Goal: Task Accomplishment & Management: Complete application form

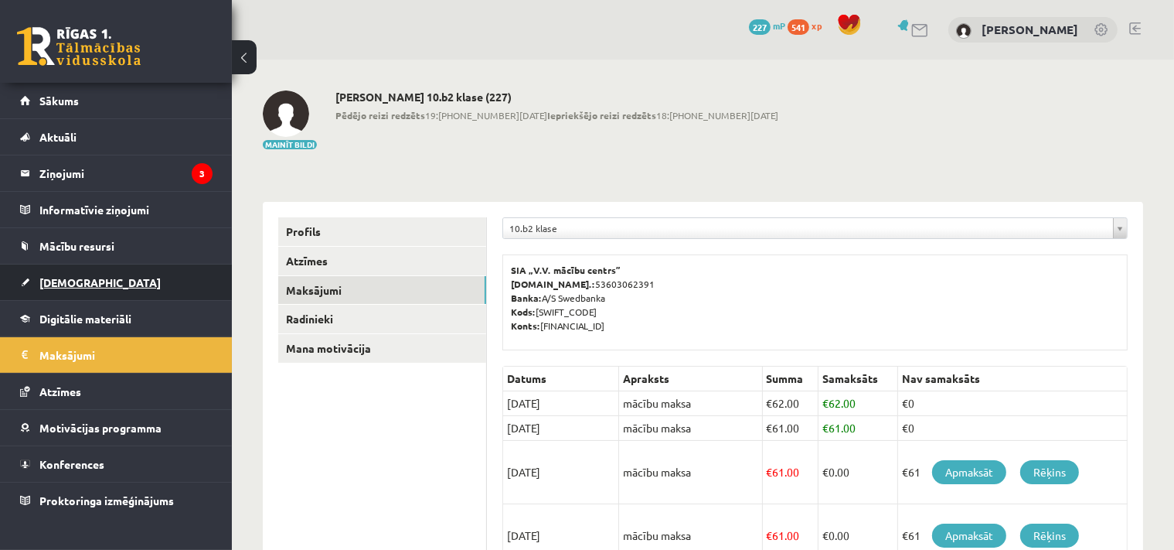
click at [81, 284] on span "[DEMOGRAPHIC_DATA]" at bounding box center [99, 282] width 121 height 14
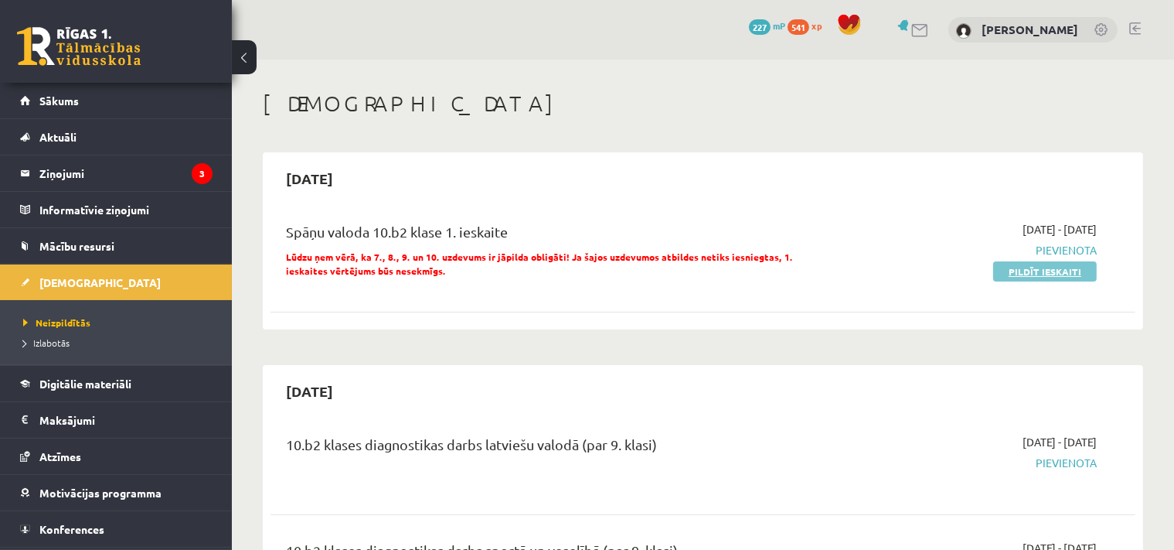
click at [1044, 269] on link "Pildīt ieskaiti" at bounding box center [1045, 271] width 104 height 20
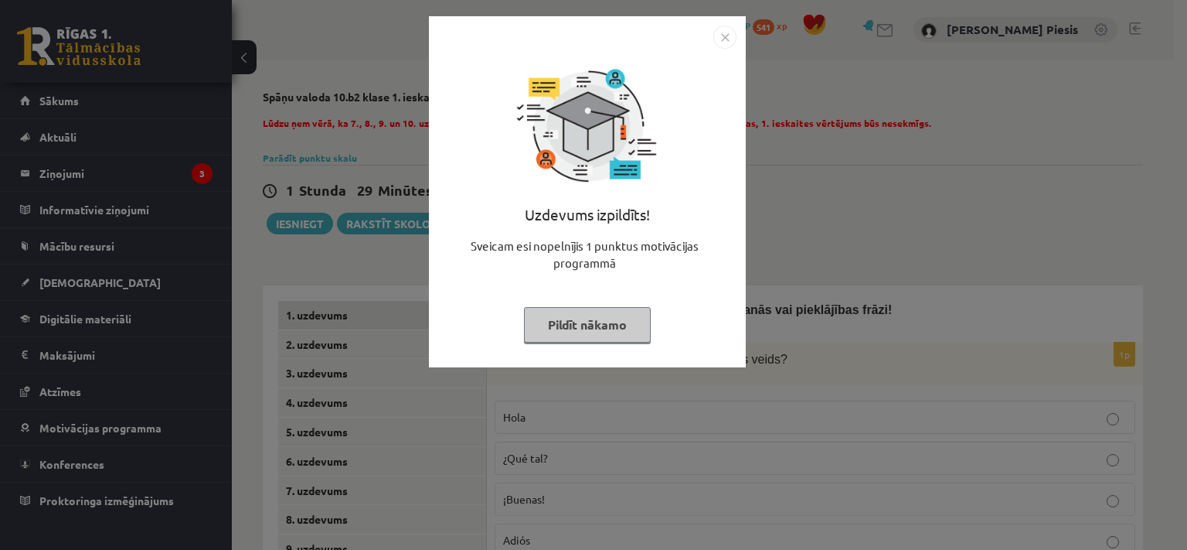
click at [722, 44] on img "Close" at bounding box center [725, 37] width 23 height 23
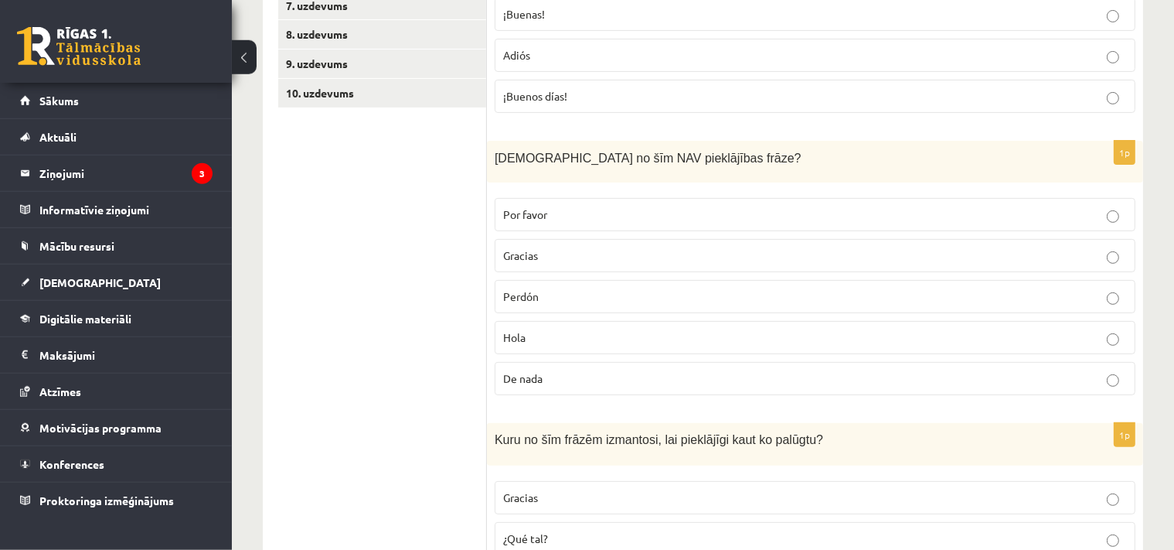
scroll to position [495, 0]
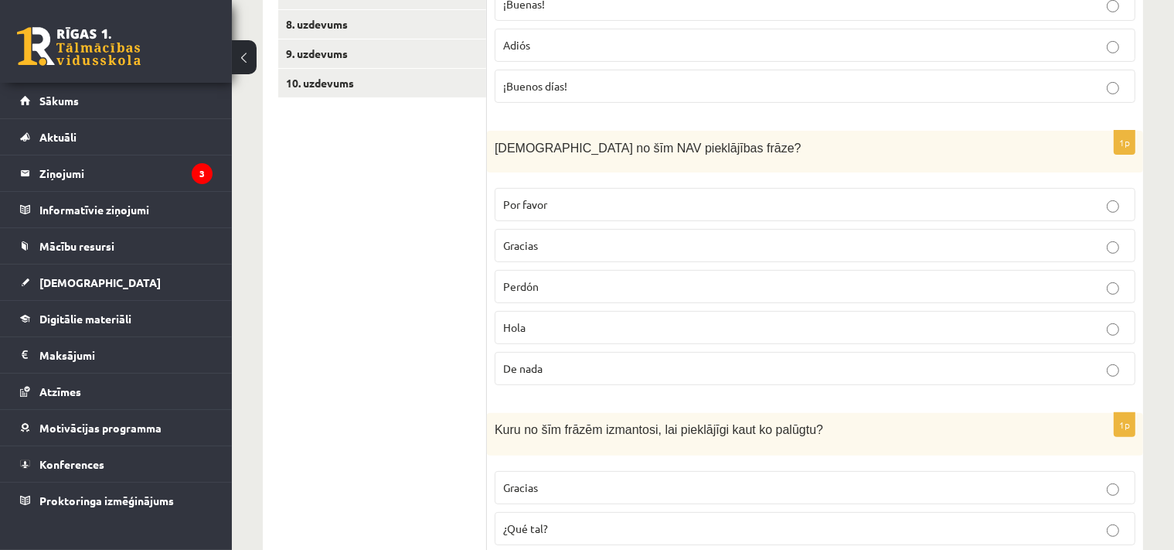
click at [517, 328] on span "Hola" at bounding box center [514, 327] width 22 height 14
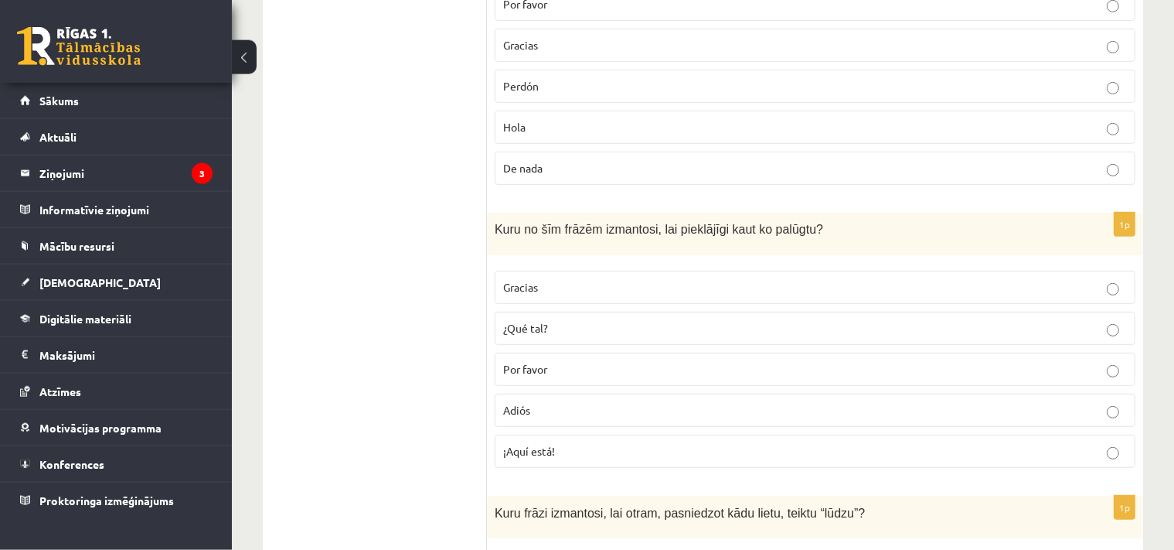
scroll to position [821, 0]
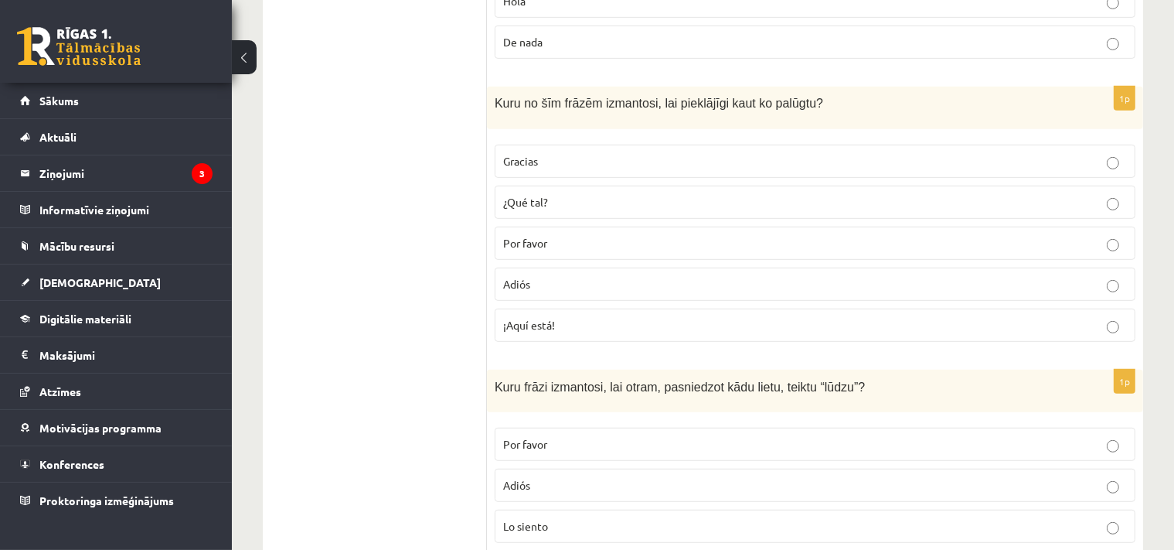
click at [591, 245] on p "Por favor" at bounding box center [815, 243] width 624 height 16
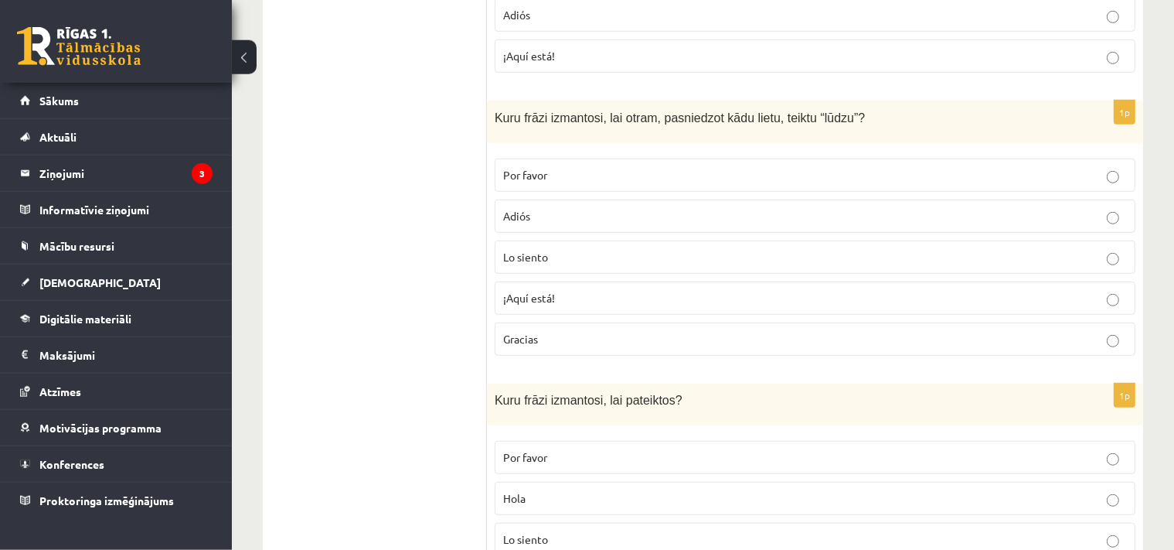
scroll to position [1147, 0]
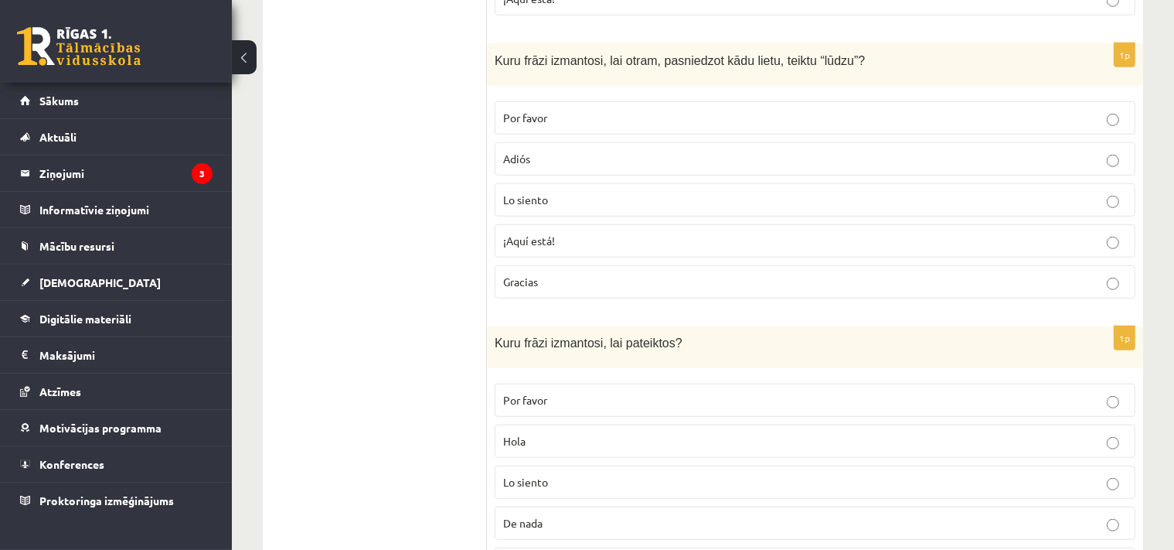
click at [685, 124] on label "Por favor" at bounding box center [815, 117] width 641 height 33
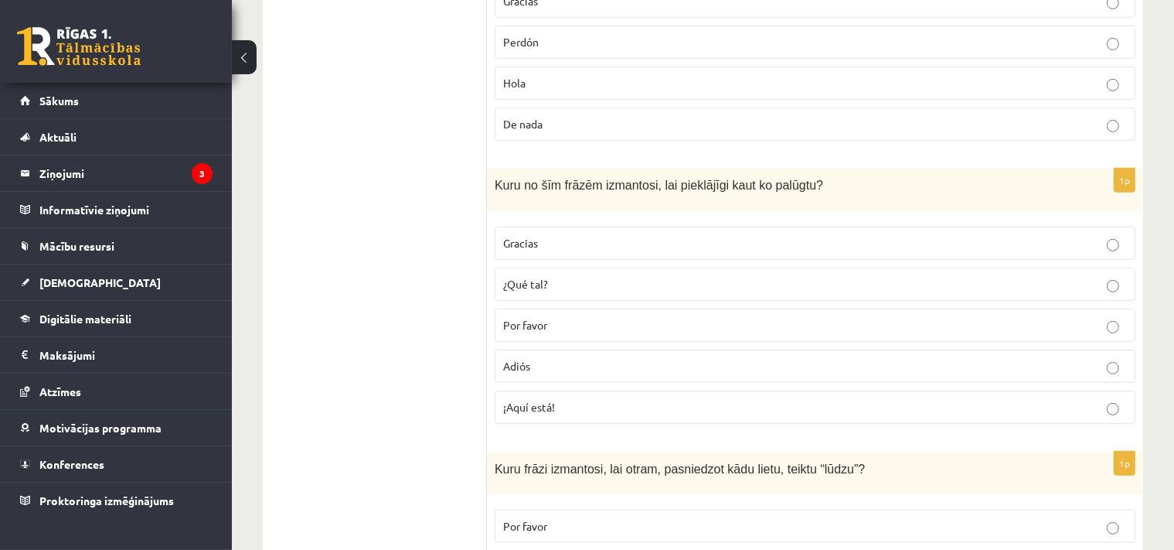
scroll to position [821, 0]
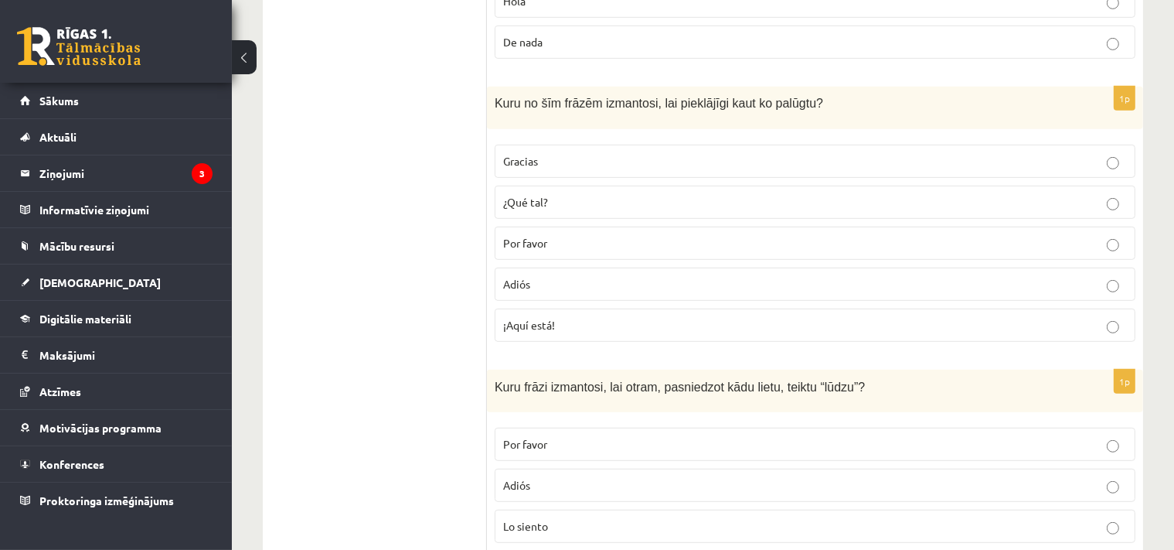
click at [571, 323] on p "¡Aquí está!" at bounding box center [815, 325] width 624 height 16
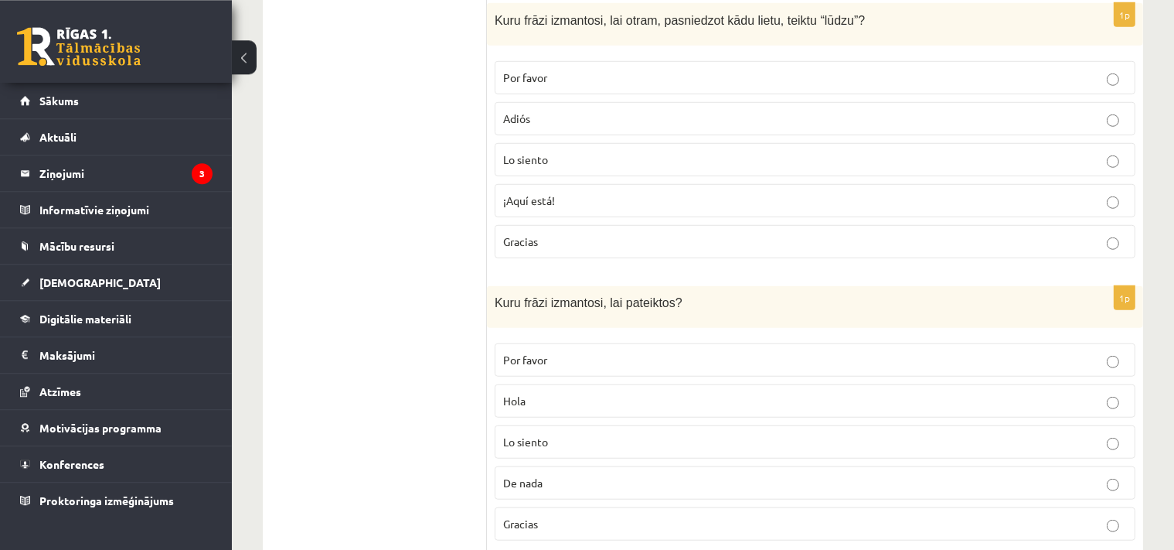
scroll to position [1229, 0]
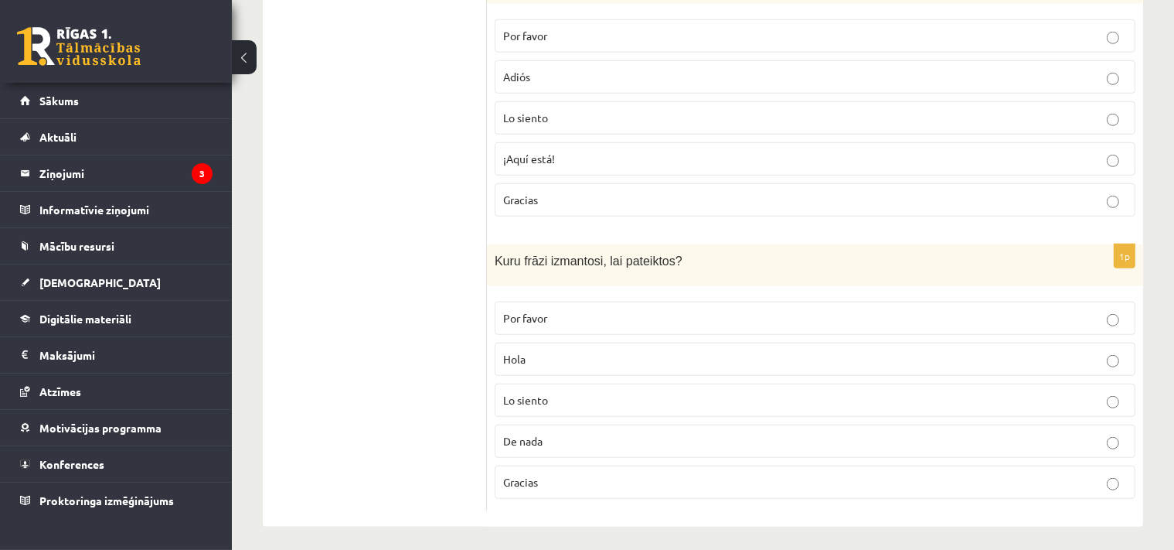
click at [549, 479] on p "Gracias" at bounding box center [815, 482] width 624 height 16
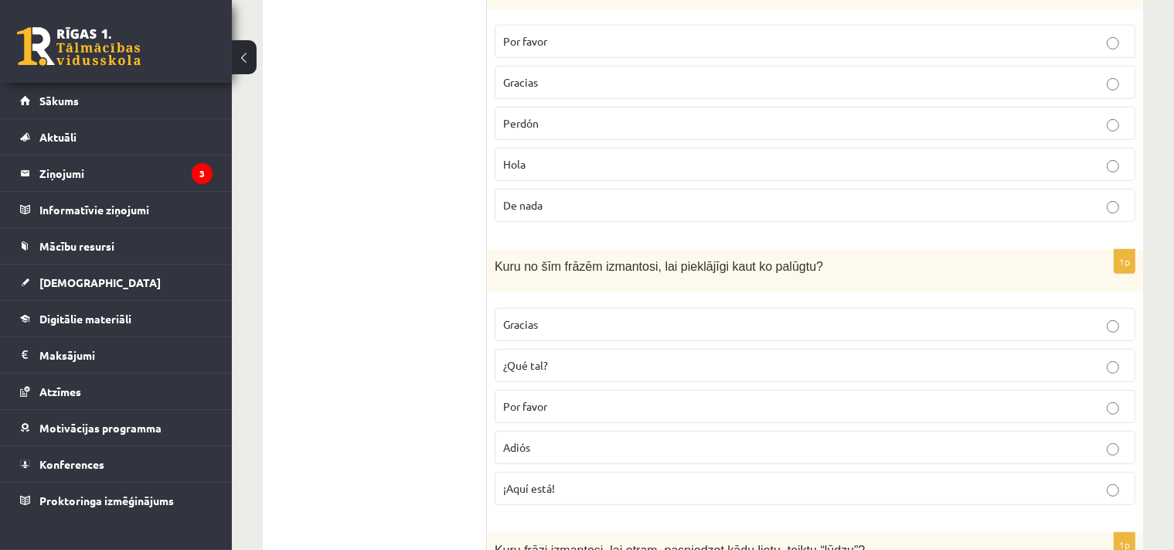
scroll to position [250, 0]
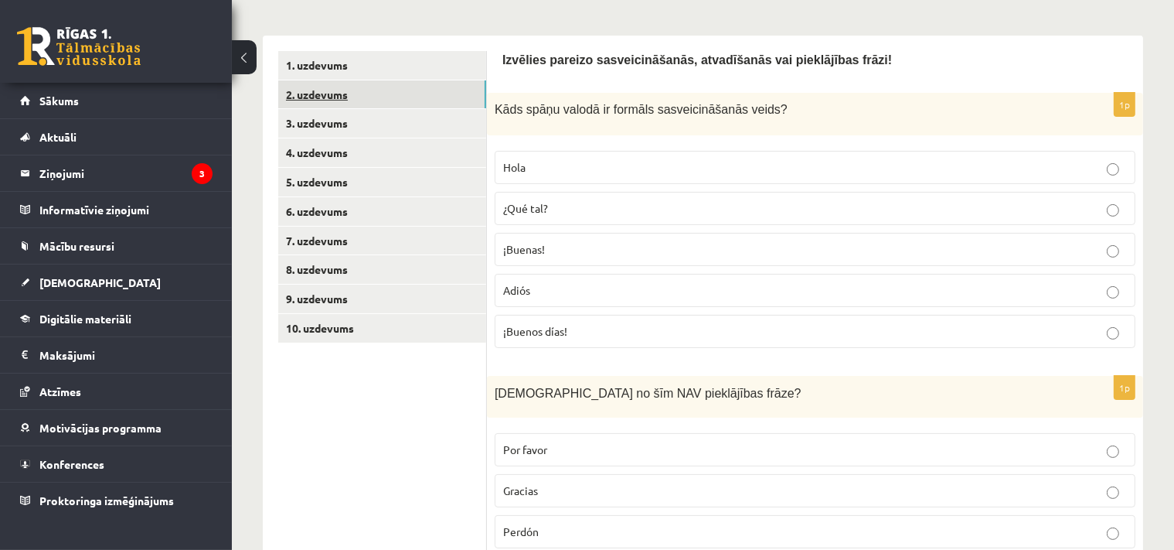
click at [325, 97] on link "2. uzdevums" at bounding box center [382, 94] width 208 height 29
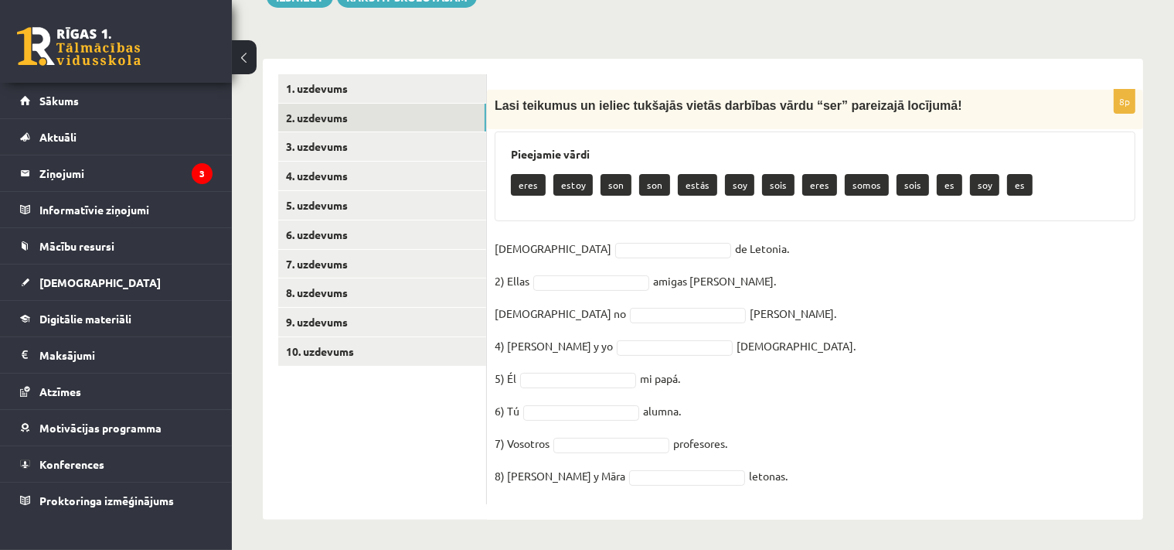
click at [555, 252] on body "0 Dāvanas 227 mP 541 xp Uldis Piesis Sākums Aktuāli Kā mācīties eSKOLĀ Kontakti…" at bounding box center [587, 48] width 1174 height 550
click at [565, 179] on body "0 Dāvanas 227 mP 541 xp Uldis Piesis Sākums Aktuāli Kā mācīties eSKOLĀ Kontakti…" at bounding box center [587, 48] width 1174 height 550
click at [587, 263] on fieldset "1) Yo de Letonia. 2) Ellas amigas de Antonio. 3) Yo no Manuel. 4) Antonio y yo …" at bounding box center [815, 367] width 641 height 260
click at [584, 250] on body "0 Dāvanas 227 mP 541 xp Uldis Piesis Sākums Aktuāli Kā mācīties eSKOLĀ Kontakti…" at bounding box center [587, 48] width 1174 height 550
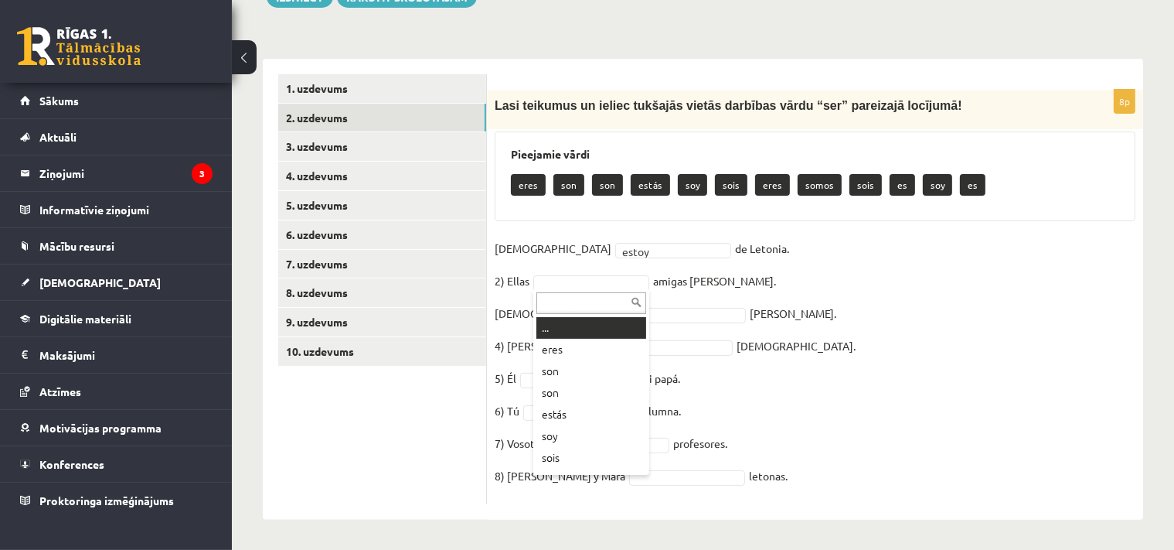
click at [582, 277] on body "0 Dāvanas 227 mP 541 xp Uldis Piesis Sākums Aktuāli Kā mācīties eSKOLĀ Kontakti…" at bounding box center [587, 48] width 1174 height 550
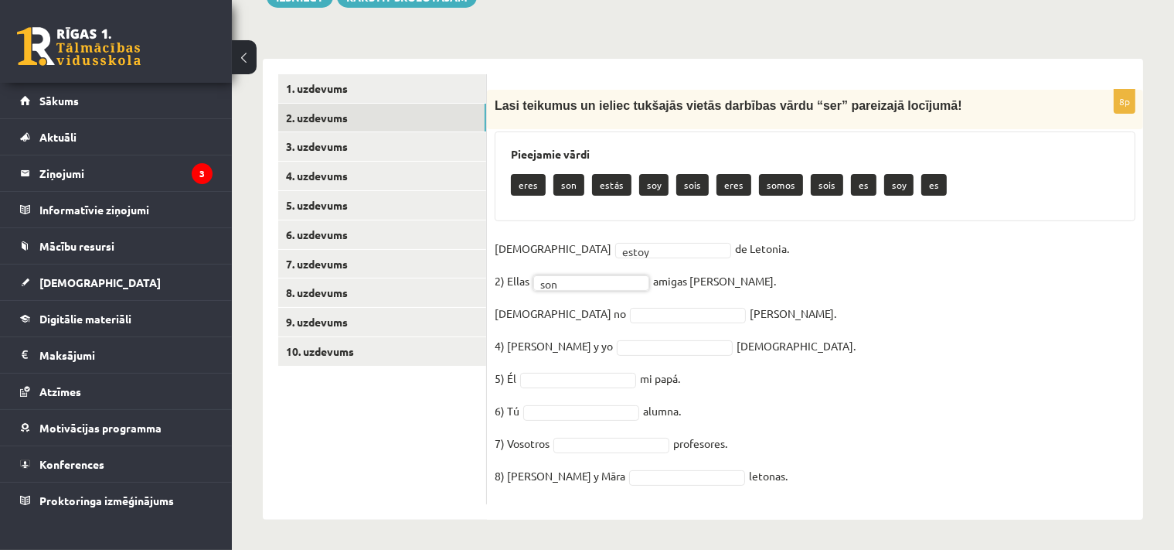
click at [588, 313] on body "0 Dāvanas 227 mP 541 xp Uldis Piesis Sākums Aktuāli Kā mācīties eSKOLĀ Kontakti…" at bounding box center [587, 48] width 1174 height 550
click at [649, 338] on fieldset "1) Yo estoy ***** de Letonia. 2) Ellas son *** amigas de Antonio. 3) Yo no soy …" at bounding box center [815, 367] width 641 height 260
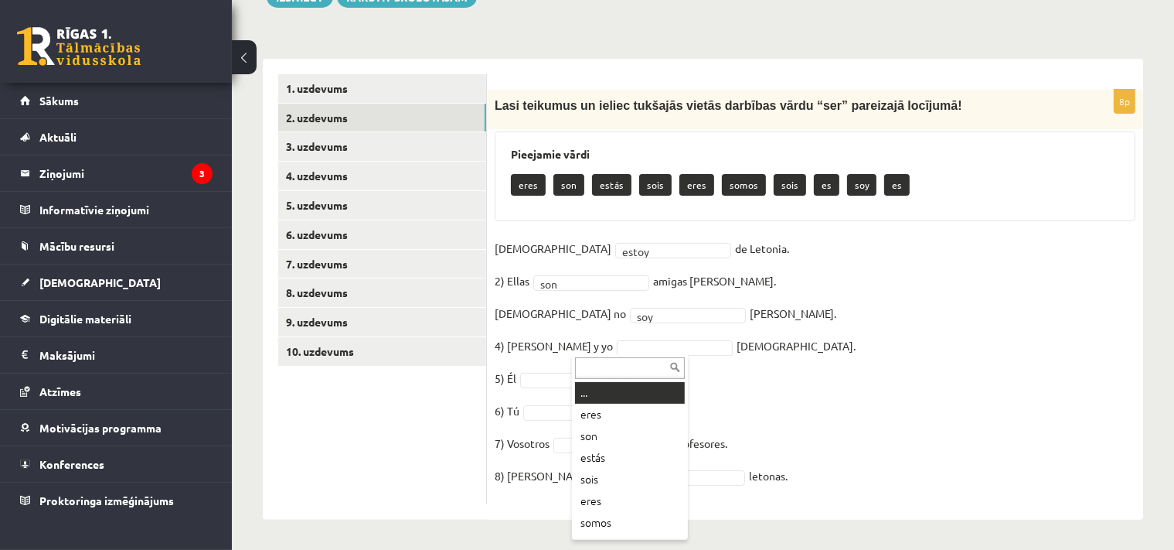
click at [651, 323] on body "0 Dāvanas 227 mP 541 xp Uldis Piesis Sākums Aktuāli Kā mācīties eSKOLĀ Kontakti…" at bounding box center [587, 48] width 1174 height 550
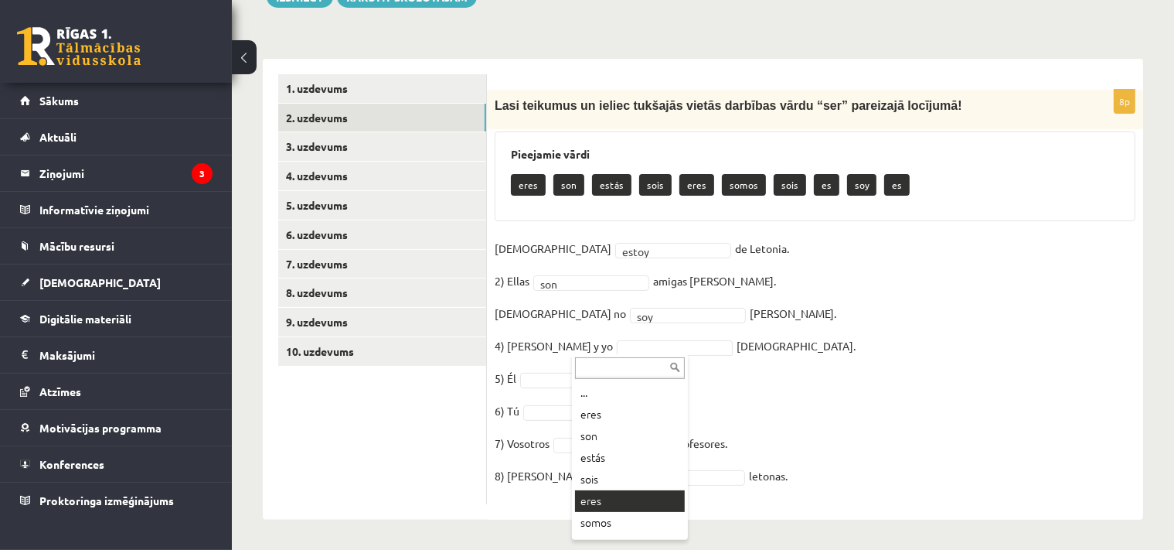
scroll to position [19, 0]
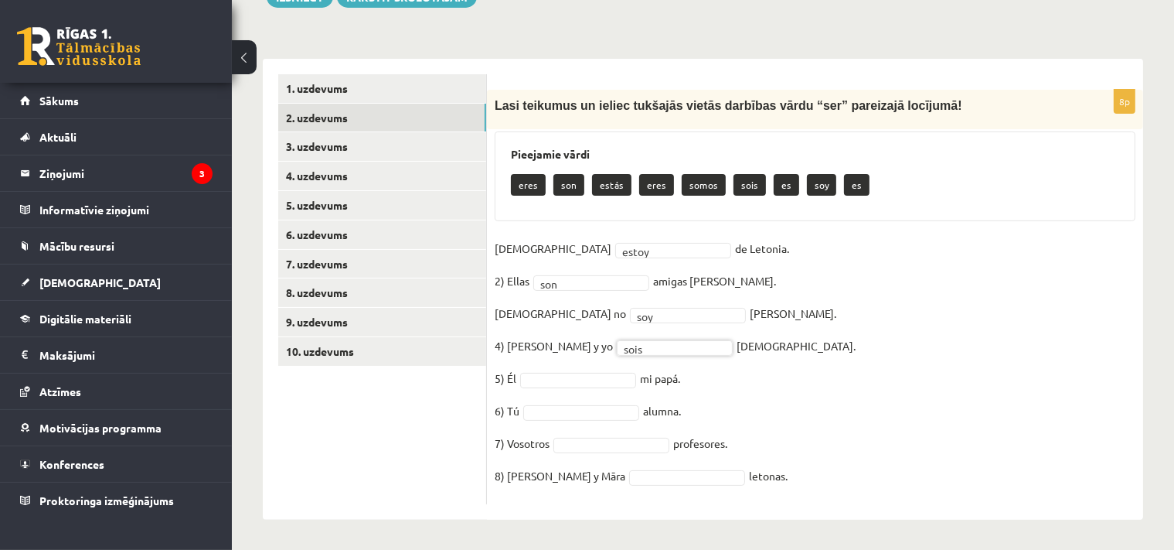
click at [614, 358] on fieldset "1) Yo estoy ***** de Letonia. 2) Ellas son *** amigas de Antonio. 3) Yo no soy …" at bounding box center [815, 367] width 641 height 260
click at [612, 323] on body "0 Dāvanas 227 mP 541 xp Uldis Piesis Sākums Aktuāli Kā mācīties eSKOLĀ Kontakti…" at bounding box center [587, 48] width 1174 height 550
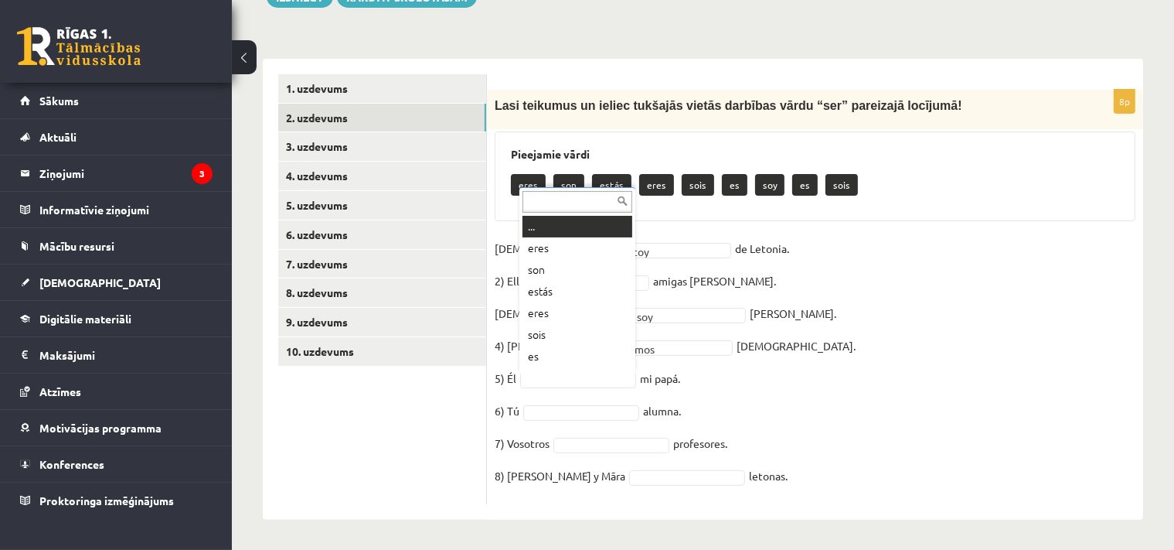
click at [567, 323] on body "0 Dāvanas 227 mP 541 xp Uldis Piesis Sākums Aktuāli Kā mācīties eSKOLĀ Kontakti…" at bounding box center [587, 48] width 1174 height 550
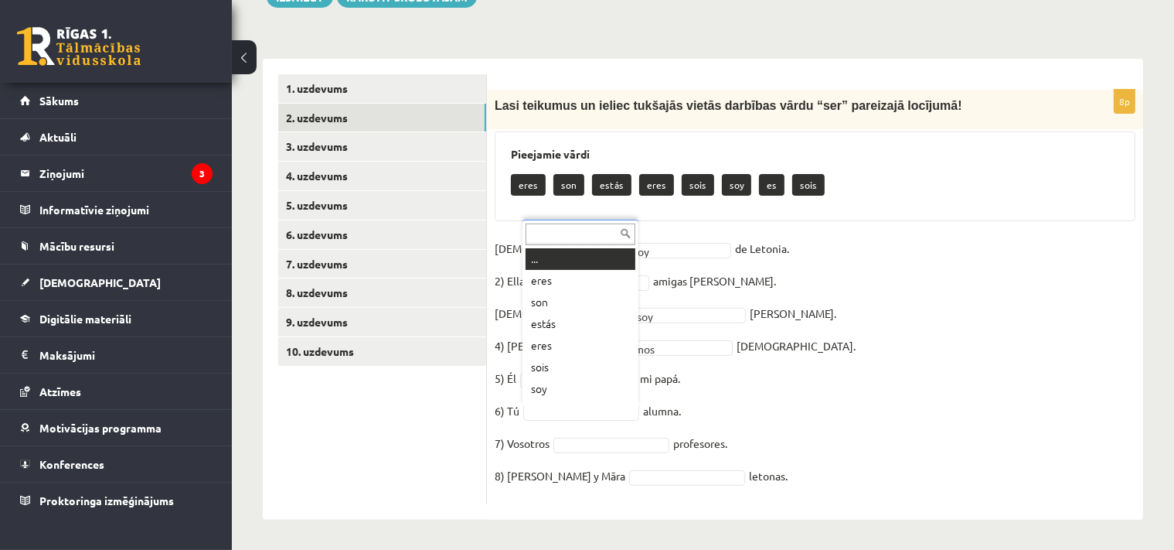
click at [571, 323] on body "0 Dāvanas 227 mP 541 xp Uldis Piesis Sākums Aktuāli Kā mācīties eSKOLĀ Kontakti…" at bounding box center [587, 48] width 1174 height 550
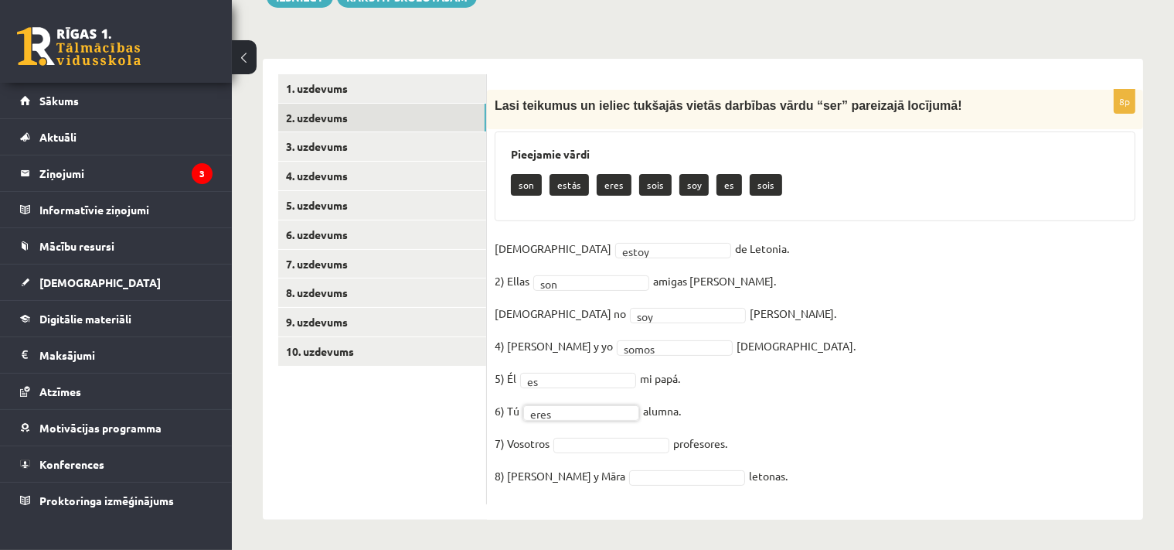
click at [605, 323] on body "0 Dāvanas 227 mP 541 xp Uldis Piesis Sākums Aktuāli Kā mācīties eSKOLĀ Kontakti…" at bounding box center [587, 48] width 1174 height 550
click at [618, 454] on fieldset "1) Yo estoy ***** de Letonia. 2) Ellas son *** amigas de Antonio. 3) Yo no soy …" at bounding box center [815, 367] width 641 height 260
click at [616, 323] on body "0 Dāvanas 227 mP 541 xp Uldis Piesis Sākums Aktuāli Kā mācīties eSKOLĀ Kontakti…" at bounding box center [587, 48] width 1174 height 550
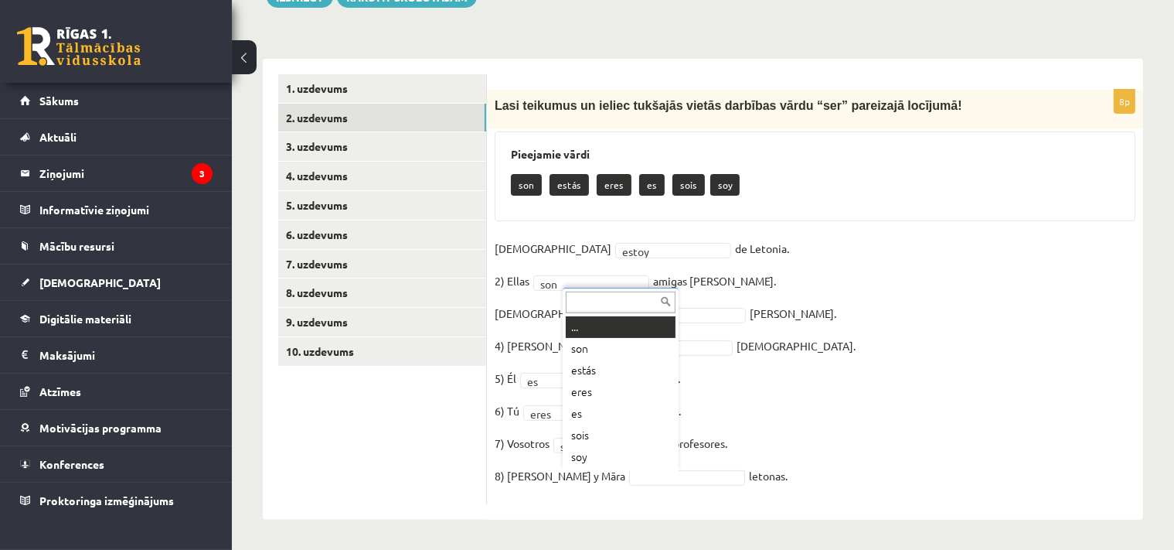
click at [599, 323] on body "0 Dāvanas 227 mP 541 xp Uldis Piesis Sākums Aktuāli Kā mācīties eSKOLĀ Kontakti…" at bounding box center [587, 48] width 1174 height 550
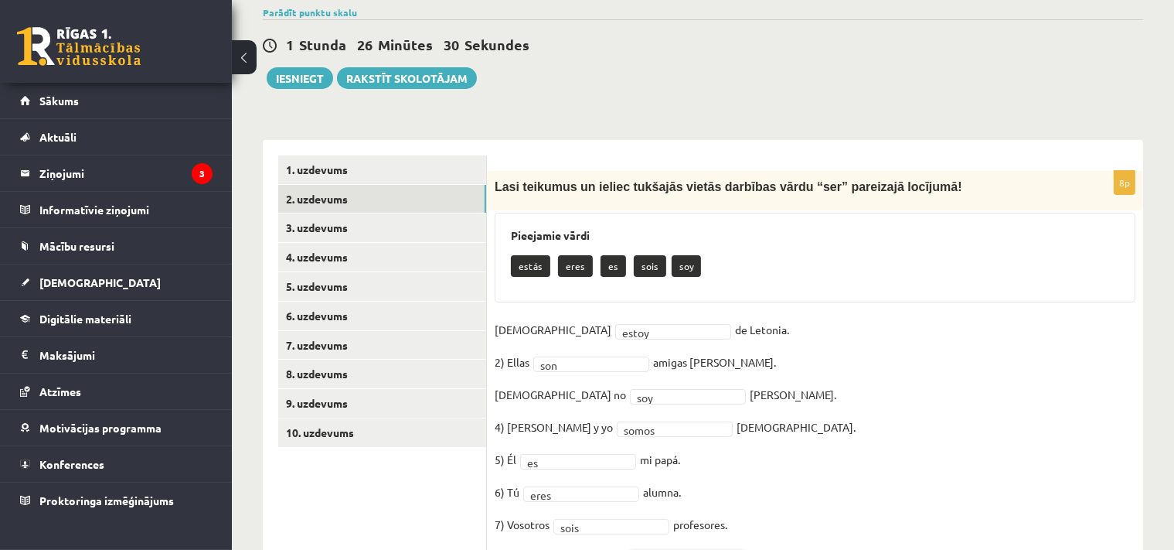
scroll to position [227, 0]
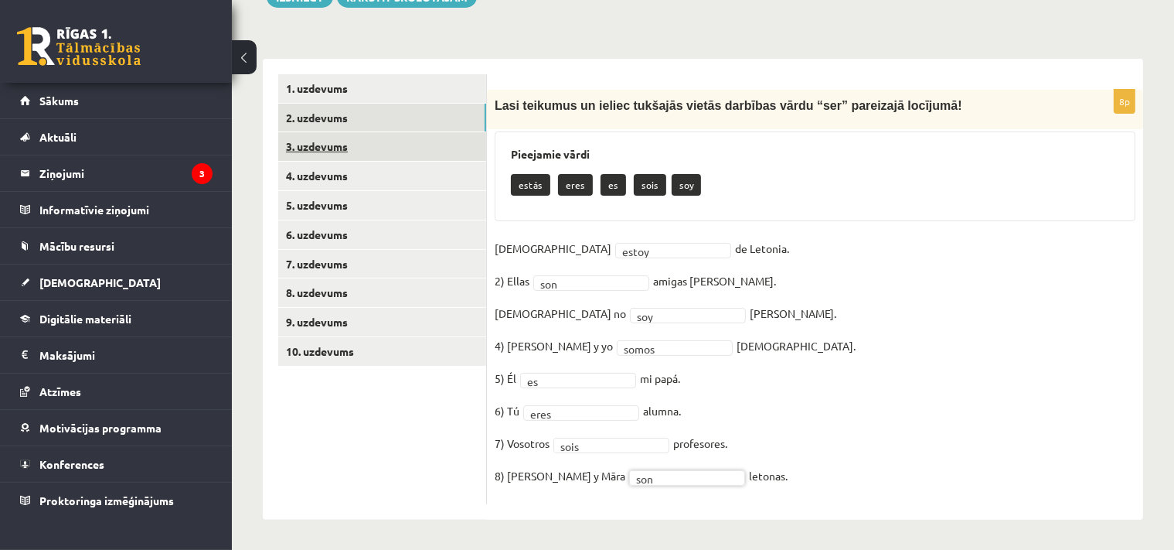
click at [317, 149] on link "3. uzdevums" at bounding box center [382, 146] width 208 height 29
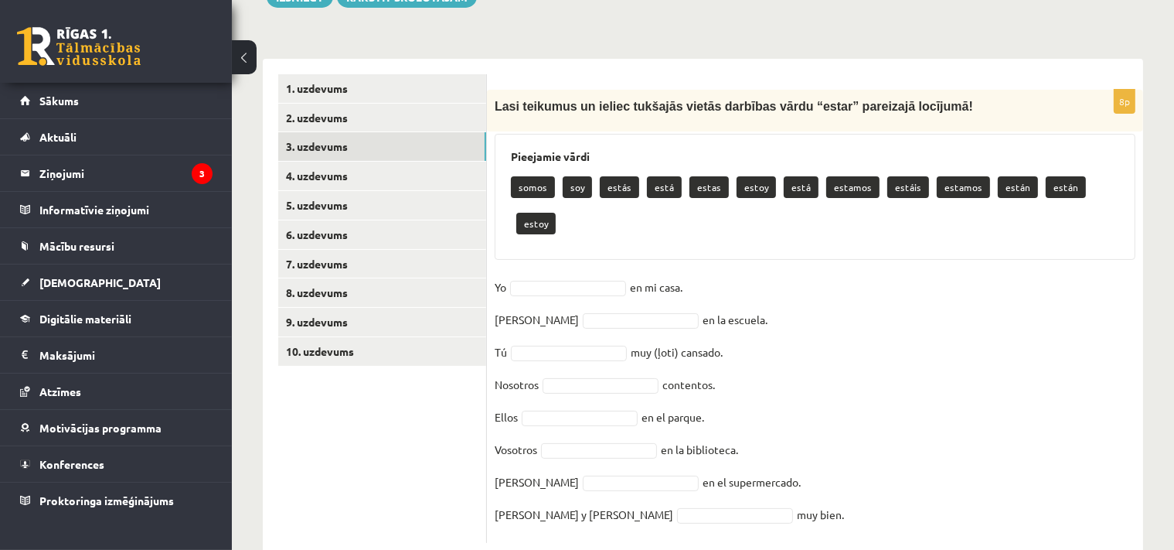
click at [786, 110] on span "Lasi teikumus un ieliec tukšajās vietās darbības vārdu “estar” pareizajā locīju…" at bounding box center [734, 106] width 479 height 13
click at [590, 255] on body "0 Dāvanas 227 mP 541 xp Uldis Piesis Sākums Aktuāli Kā mācīties eSKOLĀ Kontakti…" at bounding box center [587, 48] width 1174 height 550
click at [550, 257] on body "0 Dāvanas 227 mP 541 xp Uldis Piesis Sākums Aktuāli Kā mācīties eSKOLĀ Kontakti…" at bounding box center [587, 48] width 1174 height 550
click at [584, 255] on body "0 Dāvanas 227 mP 541 xp Uldis Piesis Sākums Aktuāli Kā mācīties eSKOLĀ Kontakti…" at bounding box center [587, 48] width 1174 height 550
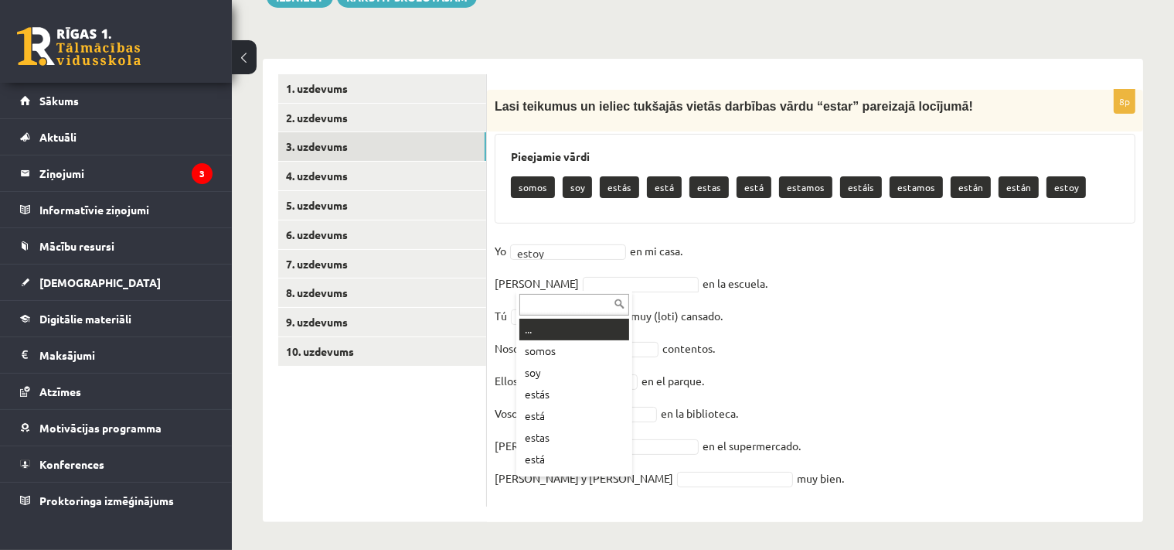
click at [540, 284] on body "0 Dāvanas 227 mP 541 xp Uldis Piesis Sākums Aktuāli Kā mācīties eSKOLĀ Kontakti…" at bounding box center [587, 48] width 1174 height 550
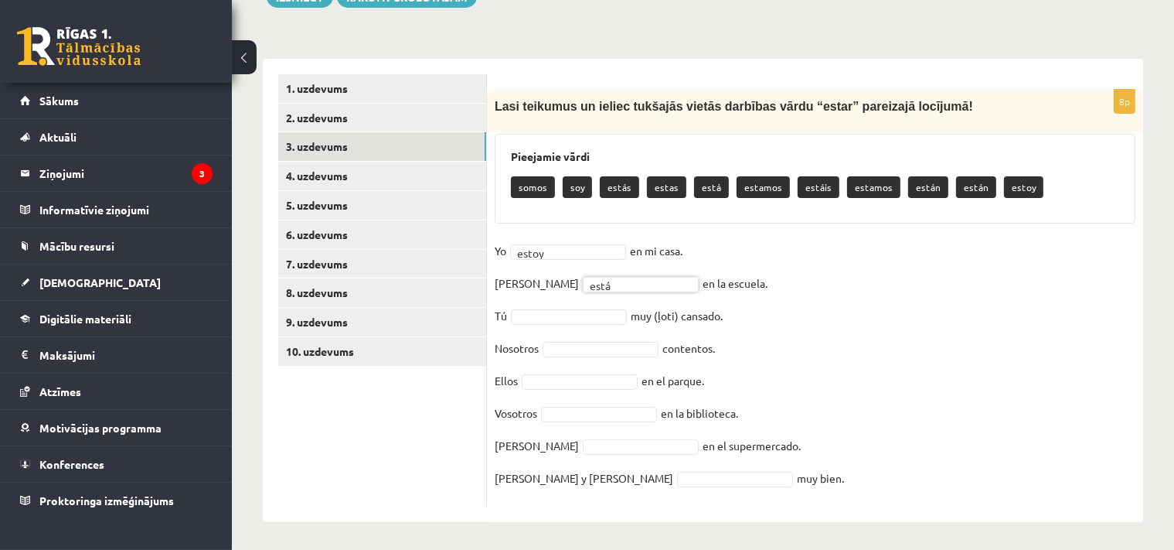
click at [552, 315] on body "0 Dāvanas 227 mP 541 xp Uldis Piesis Sākums Aktuāli Kā mācīties eSKOLĀ Kontakti…" at bounding box center [587, 48] width 1174 height 550
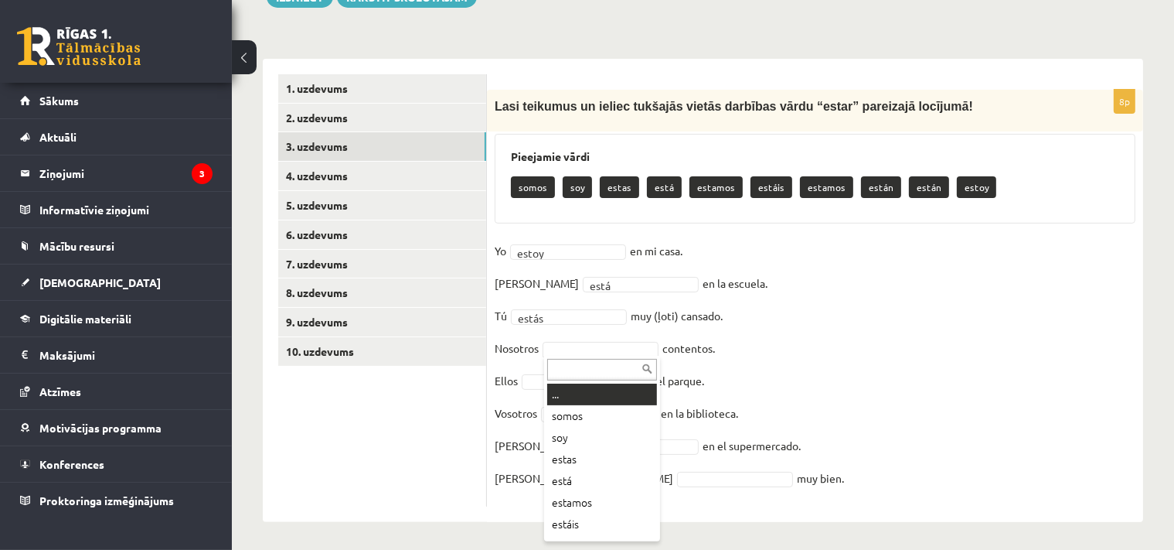
click at [574, 323] on body "0 Dāvanas 227 mP 541 xp Uldis Piesis Sākums Aktuāli Kā mācīties eSKOLĀ Kontakti…" at bounding box center [587, 48] width 1174 height 550
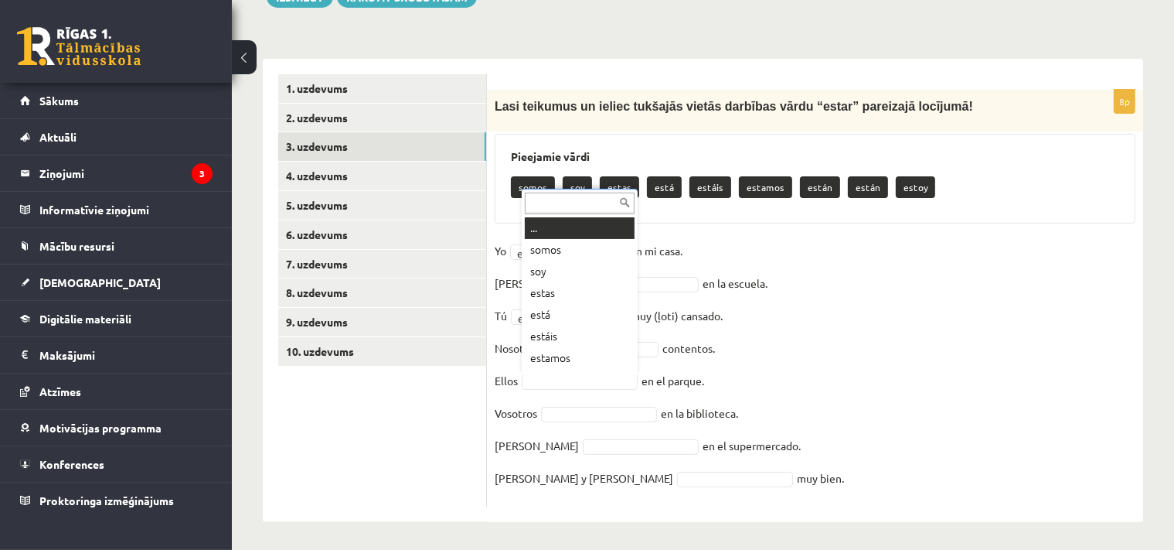
click at [550, 323] on body "0 Dāvanas 227 mP 541 xp Uldis Piesis Sākums Aktuāli Kā mācīties eSKOLĀ Kontakti…" at bounding box center [587, 48] width 1174 height 550
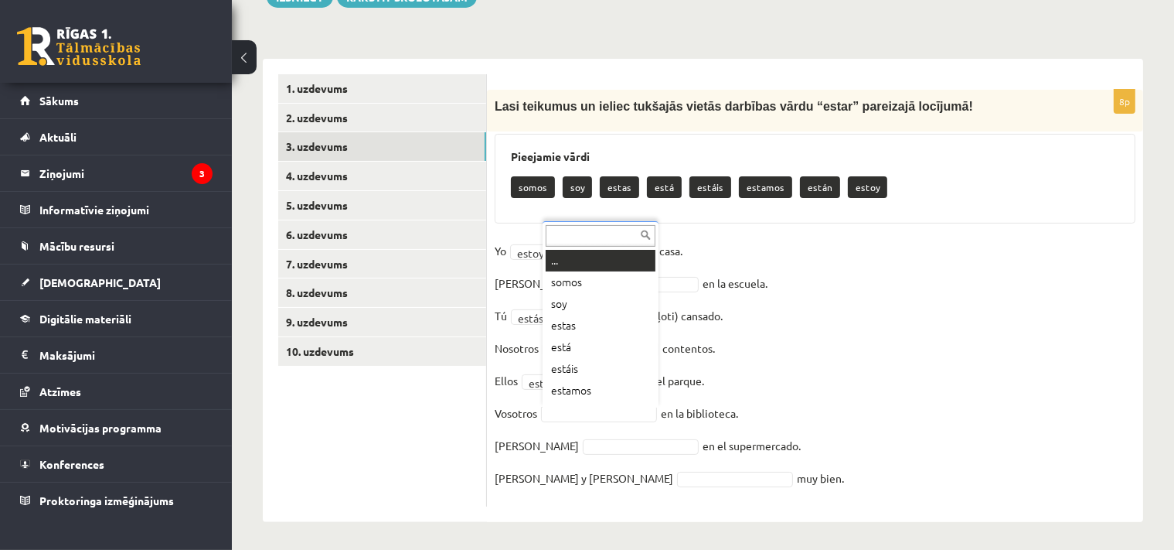
click at [573, 323] on body "0 Dāvanas 227 mP 541 xp Uldis Piesis Sākums Aktuāli Kā mācīties eSKOLĀ Kontakti…" at bounding box center [587, 48] width 1174 height 550
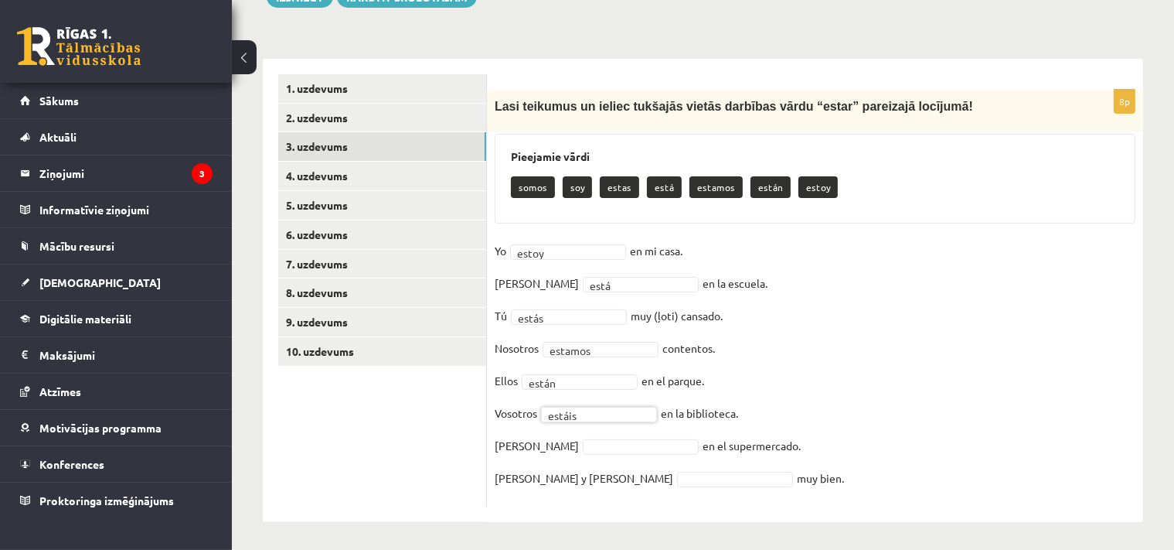
click at [564, 323] on body "0 Dāvanas 227 mP 541 xp Uldis Piesis Sākums Aktuāli Kā mācīties eSKOLĀ Kontakti…" at bounding box center [587, 48] width 1174 height 550
click at [586, 323] on body "0 Dāvanas 227 mP 541 xp Uldis Piesis Sākums Aktuāli Kā mācīties eSKOLĀ Kontakti…" at bounding box center [587, 48] width 1174 height 550
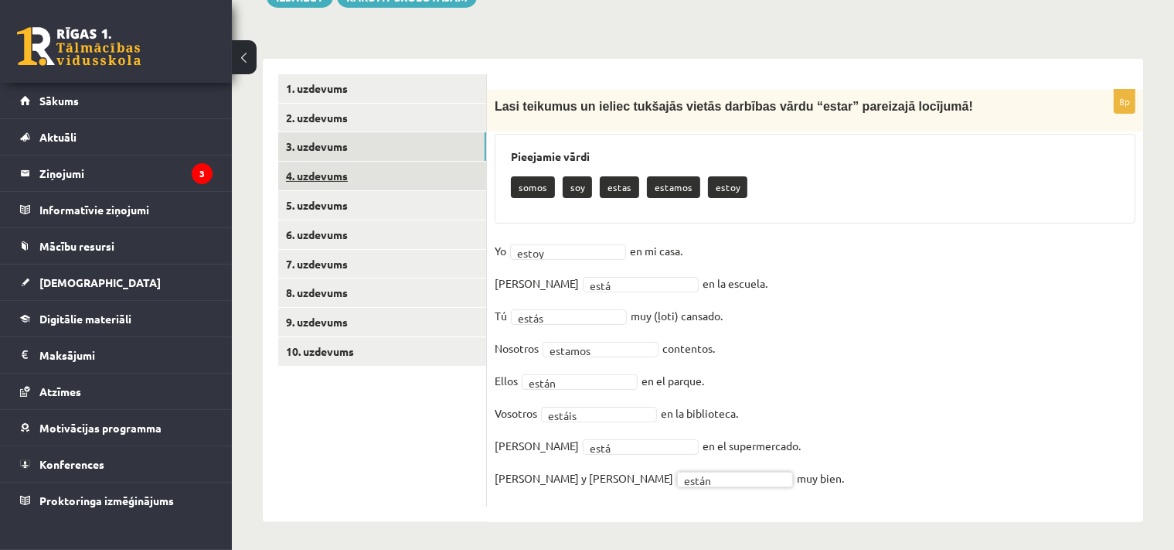
click at [319, 177] on link "4. uzdevums" at bounding box center [382, 176] width 208 height 29
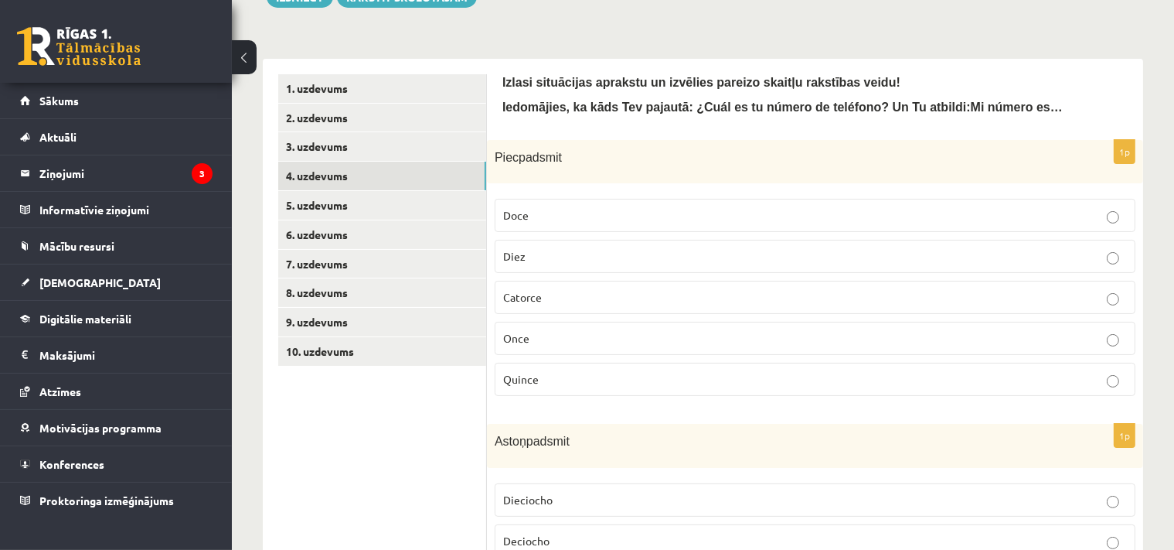
click at [551, 368] on label "Quince" at bounding box center [815, 379] width 641 height 33
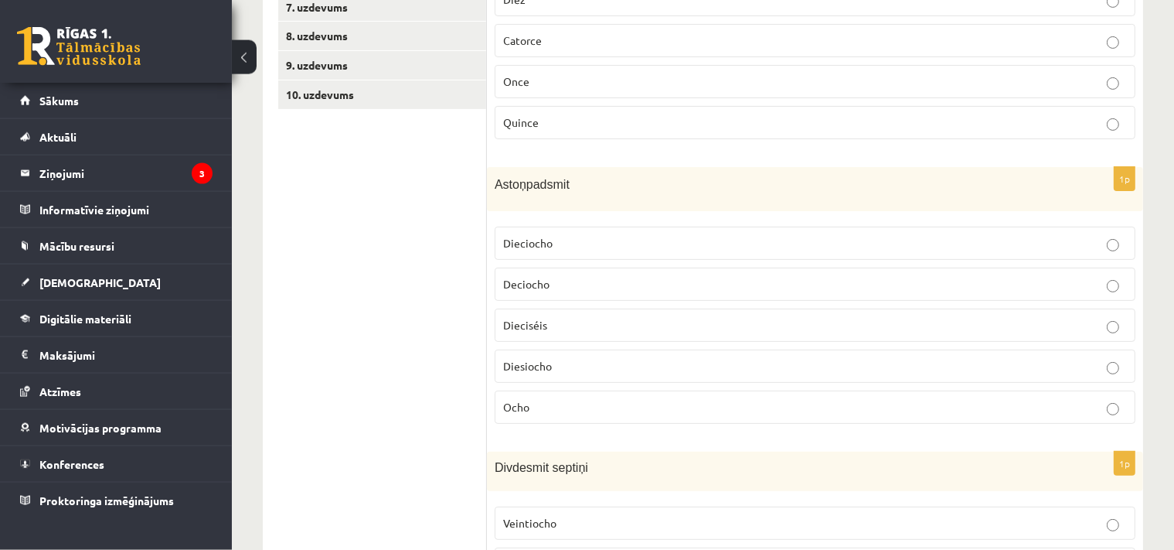
scroll to position [554, 0]
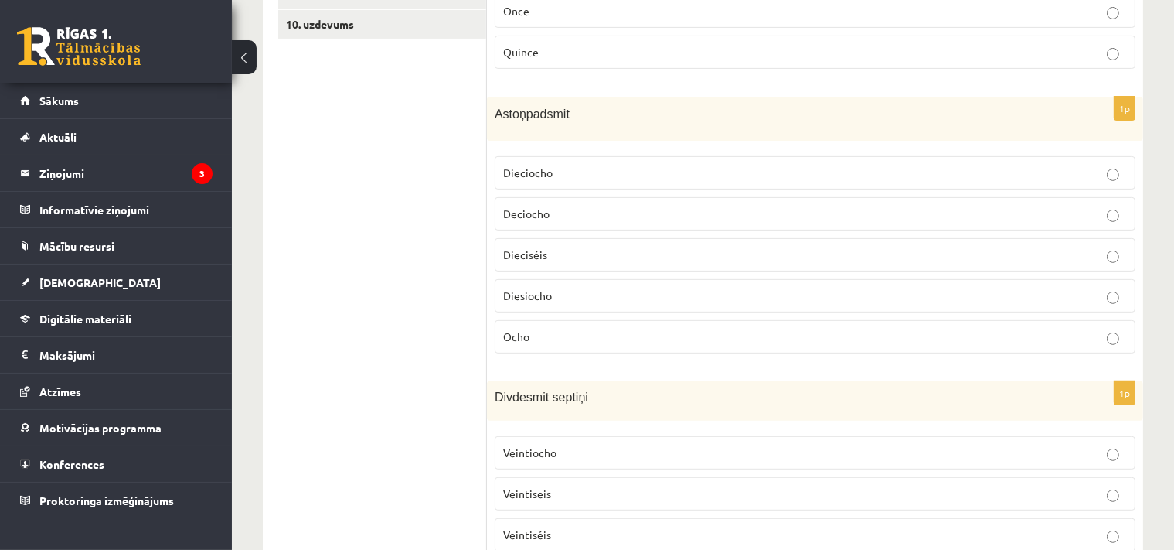
click at [530, 170] on span "Dieciocho" at bounding box center [527, 172] width 49 height 14
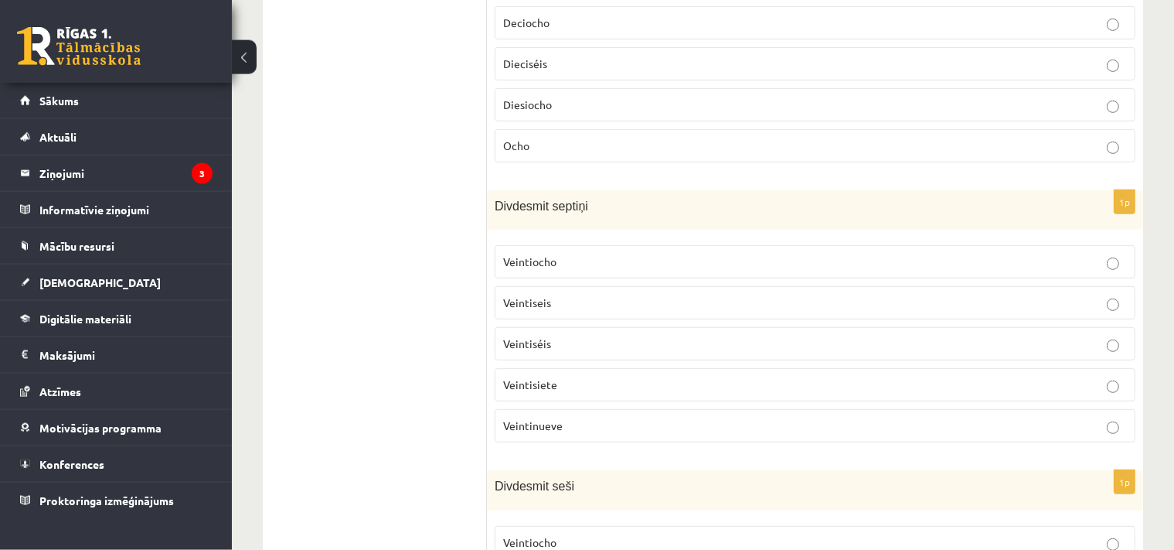
scroll to position [798, 0]
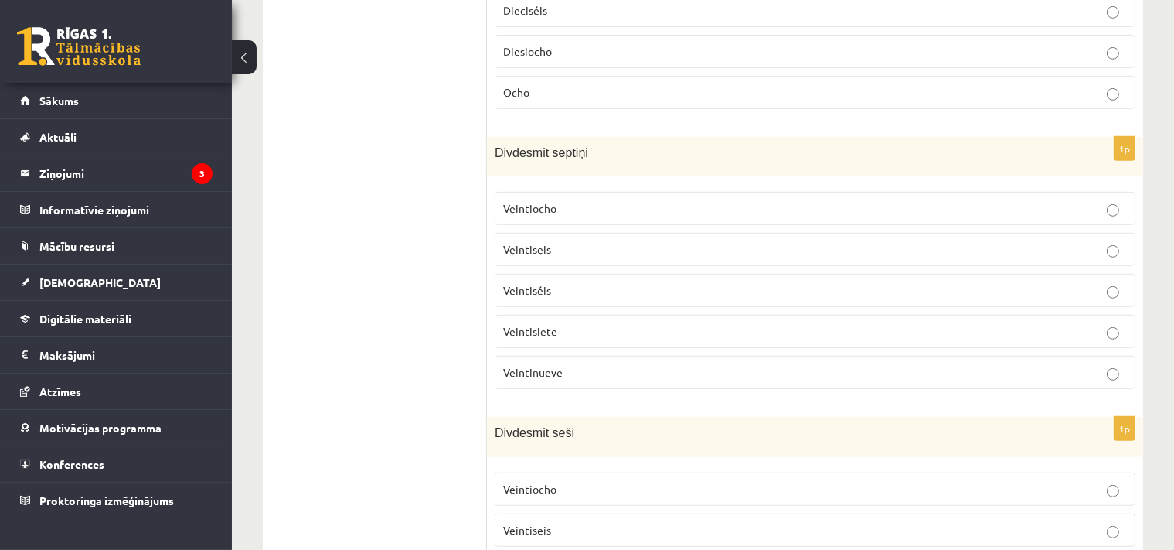
click at [533, 332] on label "Veintisiete" at bounding box center [815, 331] width 641 height 33
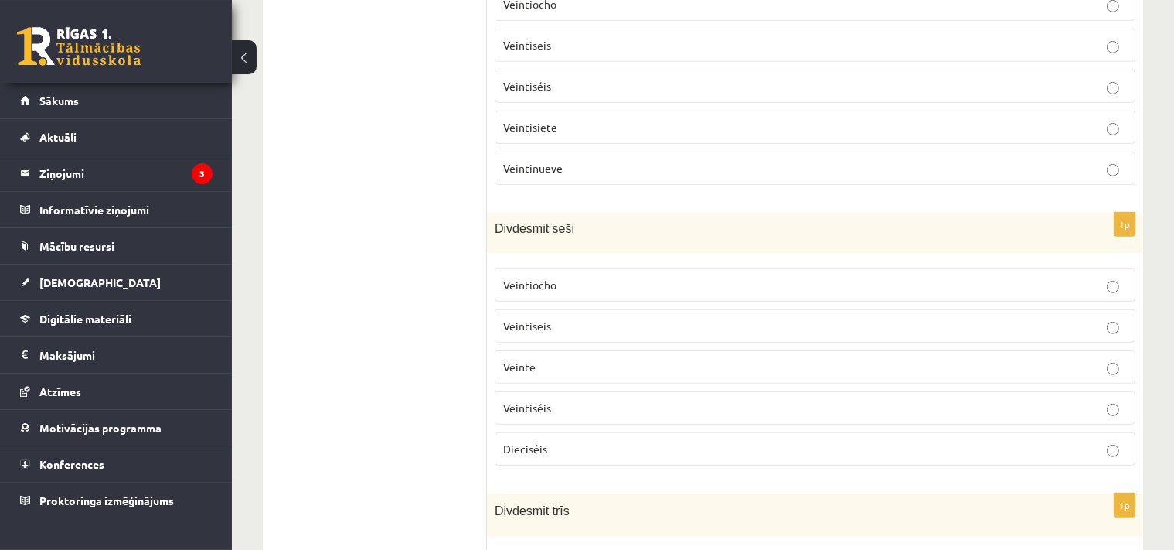
scroll to position [1043, 0]
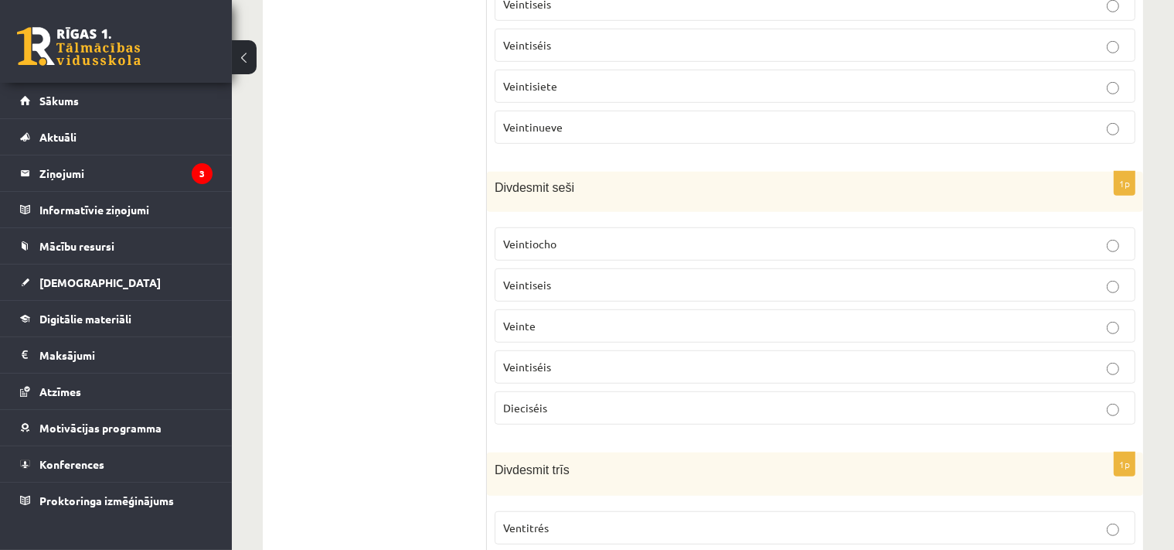
click at [543, 363] on span "Veintiséis" at bounding box center [527, 366] width 48 height 14
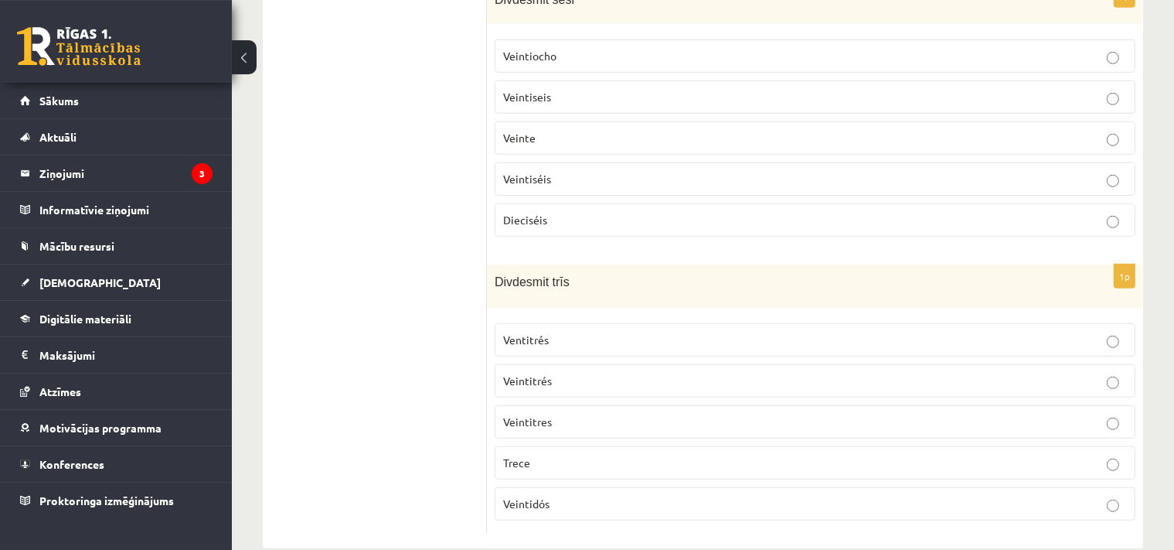
scroll to position [1249, 0]
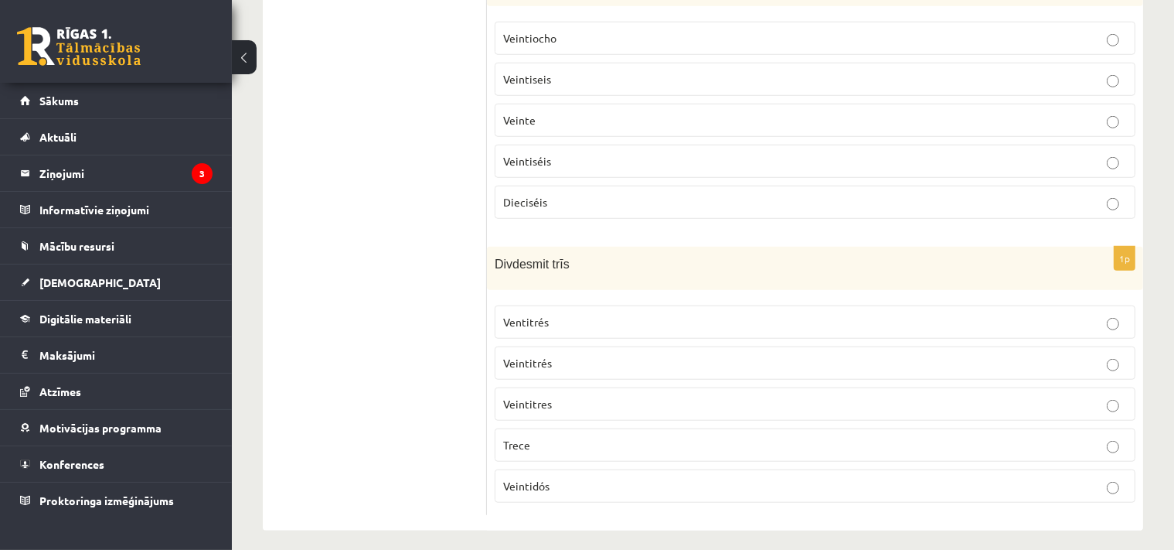
click at [532, 316] on span "Ventitrés" at bounding box center [526, 322] width 46 height 14
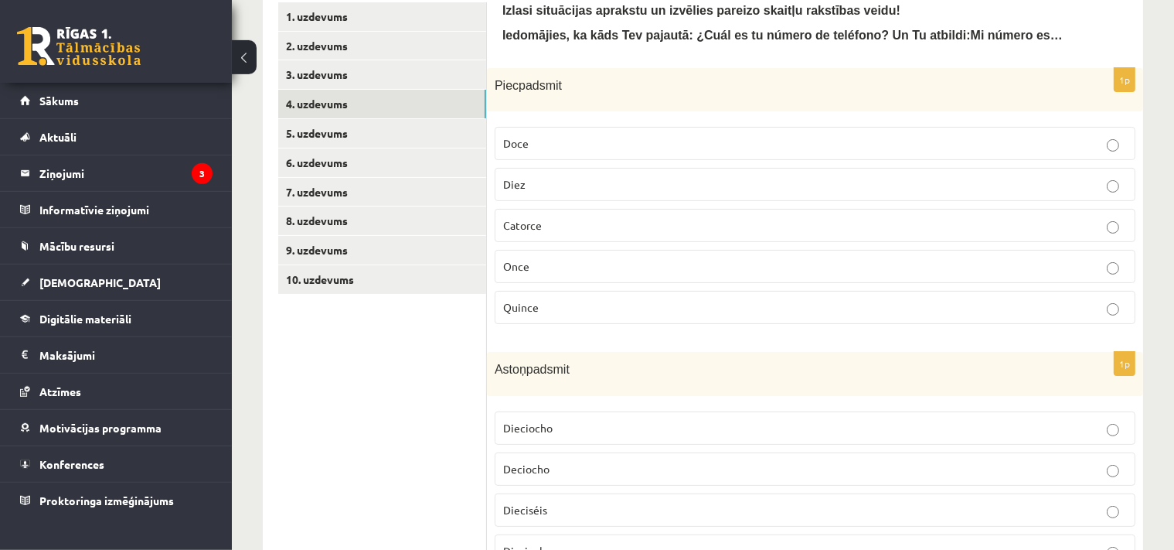
scroll to position [269, 0]
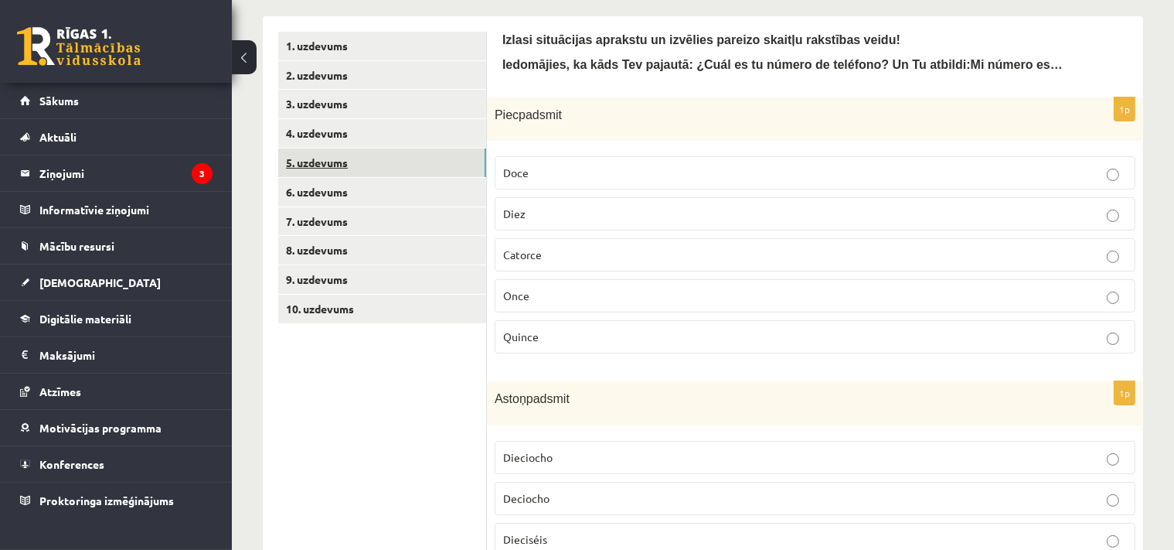
click at [334, 164] on link "5. uzdevums" at bounding box center [382, 162] width 208 height 29
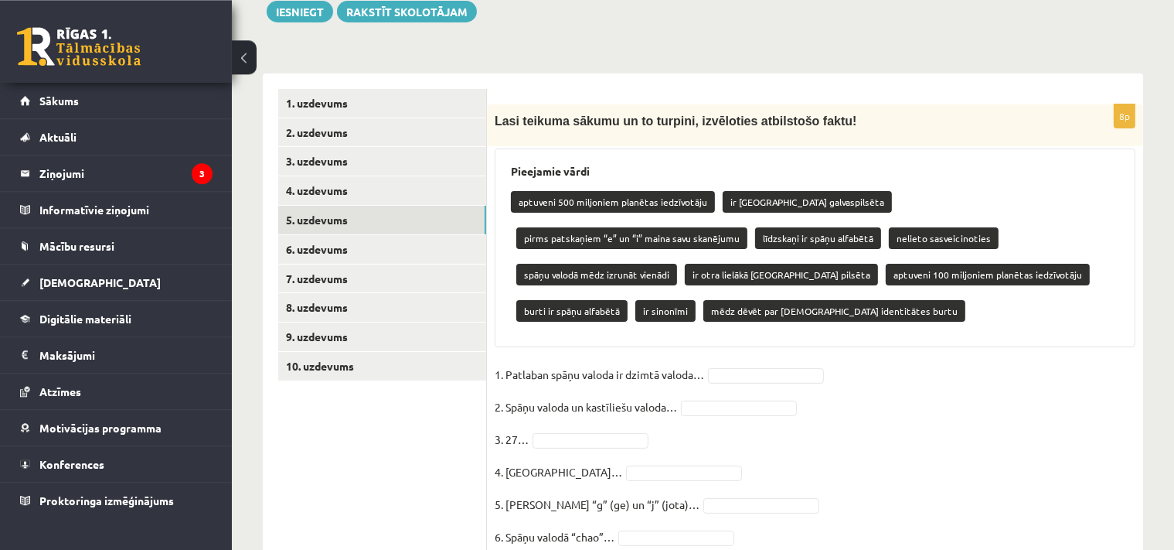
scroll to position [220, 0]
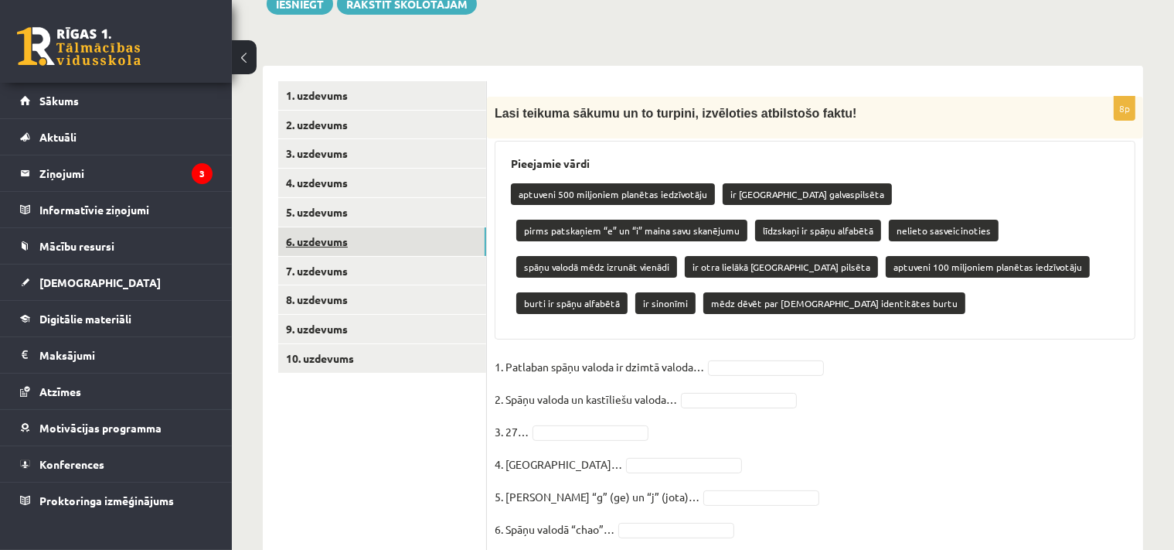
click at [358, 242] on link "6. uzdevums" at bounding box center [382, 241] width 208 height 29
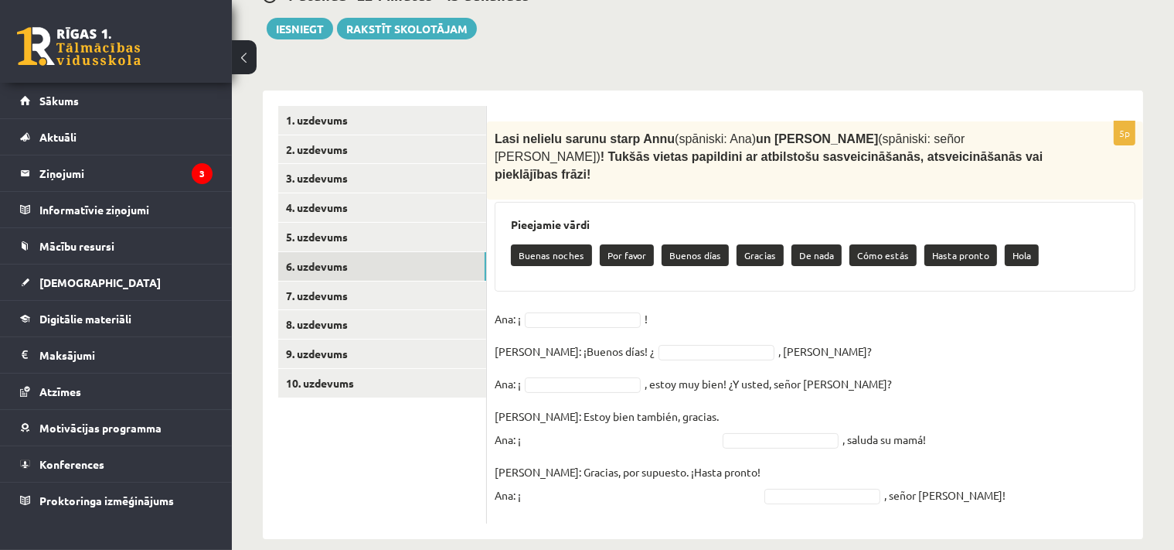
click at [685, 244] on p "Buenos días" at bounding box center [695, 255] width 67 height 22
click at [571, 295] on body "0 Dāvanas 227 mP 541 xp Uldis Piesis Sākums Aktuāli Kā mācīties eSKOLĀ Kontakti…" at bounding box center [587, 80] width 1174 height 550
click at [648, 335] on body "0 Dāvanas 227 mP 541 xp Uldis Piesis Sākums Aktuāli Kā mācīties eSKOLĀ Kontakti…" at bounding box center [587, 80] width 1174 height 550
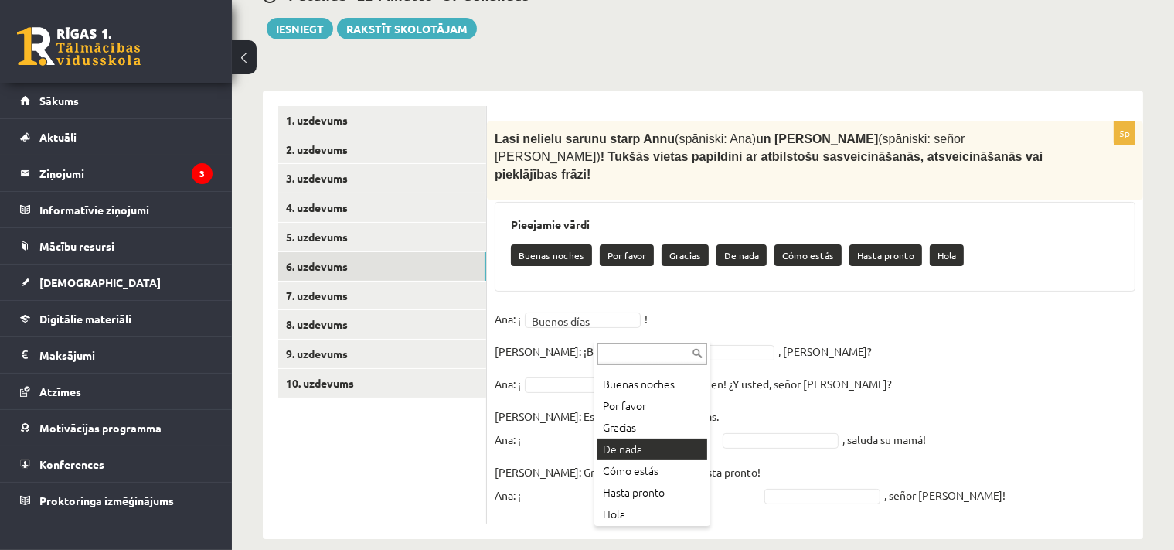
scroll to position [19, 0]
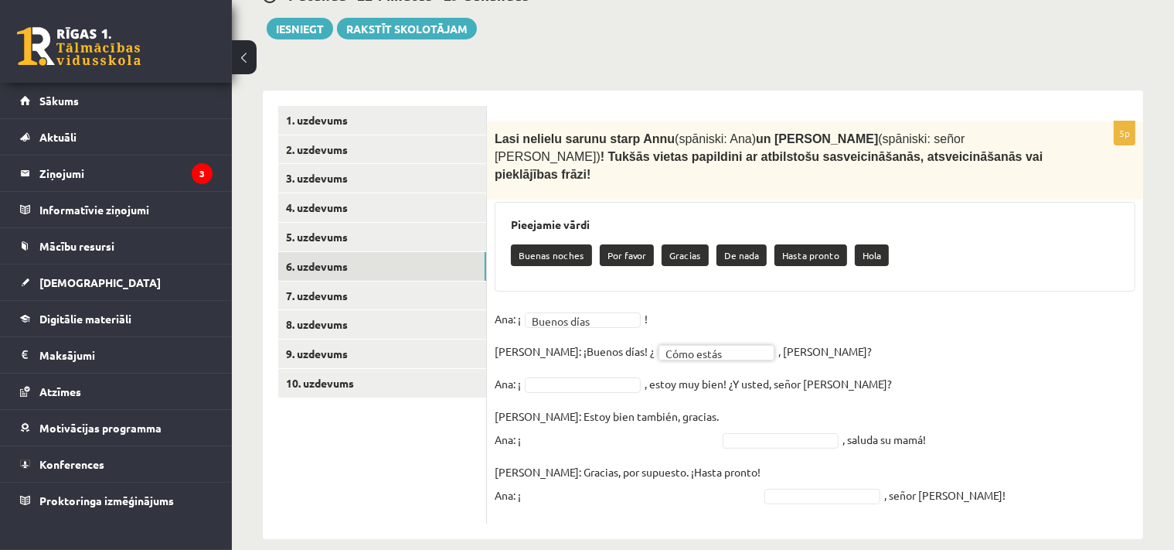
click at [596, 355] on body "0 Dāvanas 227 mP 541 xp Uldis Piesis Sākums Aktuāli Kā mācīties eSKOLĀ Kontakti…" at bounding box center [587, 80] width 1174 height 550
click at [691, 355] on body "0 Dāvanas 227 mP 541 xp Uldis Piesis Sākums Aktuāli Kā mācīties eSKOLĀ Kontakti…" at bounding box center [587, 80] width 1174 height 550
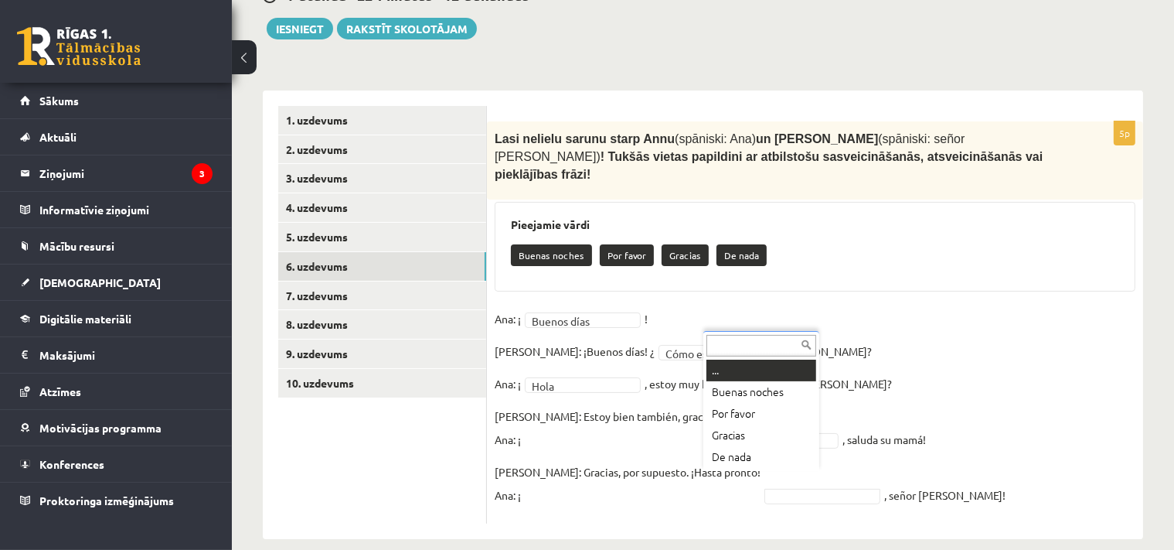
click at [744, 355] on body "0 Dāvanas 227 mP 541 xp Uldis Piesis Sākums Aktuāli Kā mācīties eSKOLĀ Kontakti…" at bounding box center [587, 80] width 1174 height 550
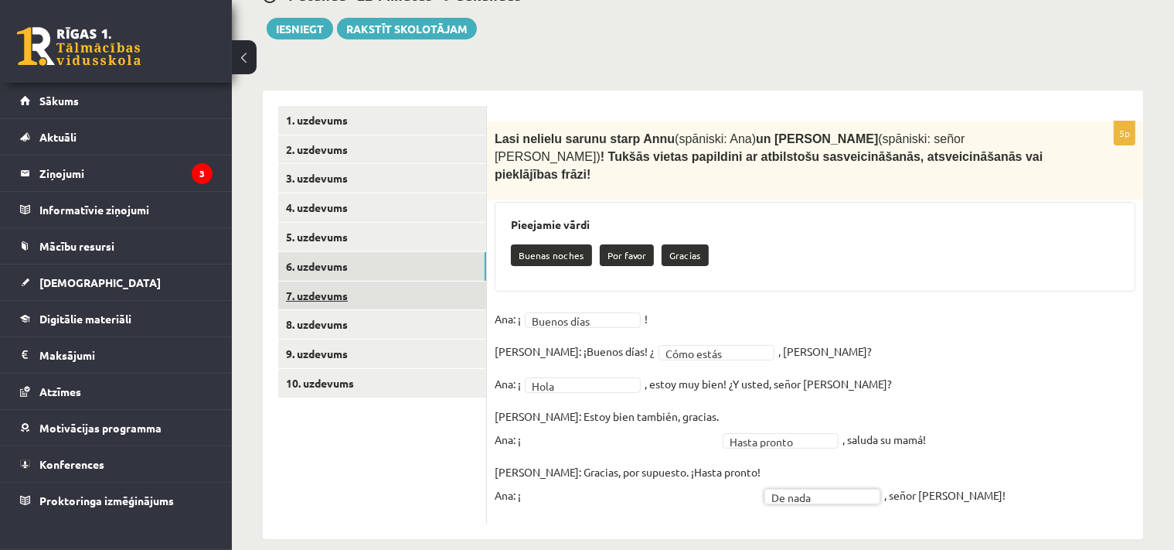
click at [329, 291] on link "7. uzdevums" at bounding box center [382, 295] width 208 height 29
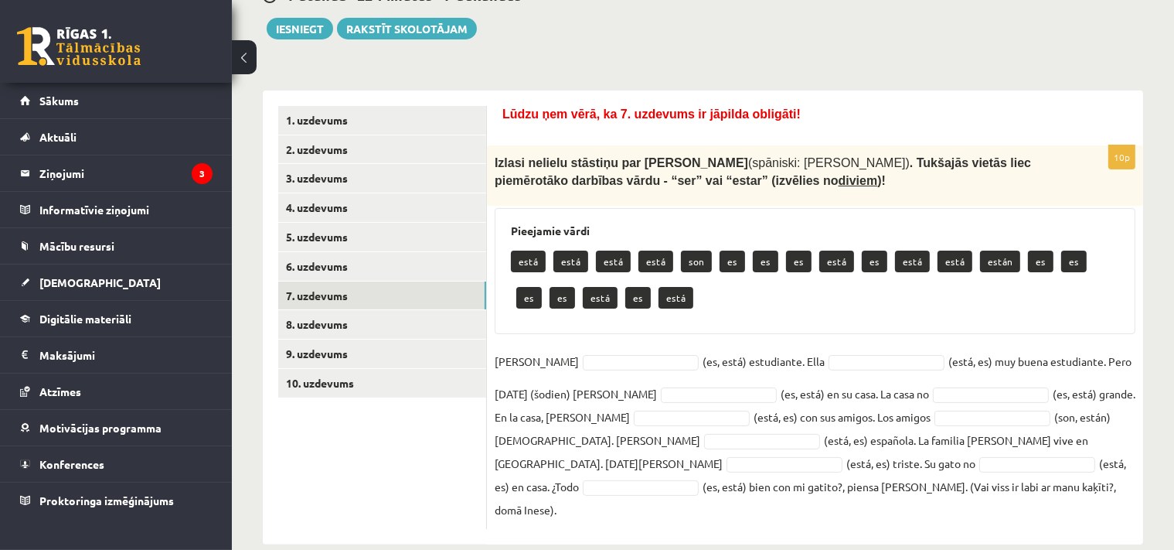
scroll to position [196, 0]
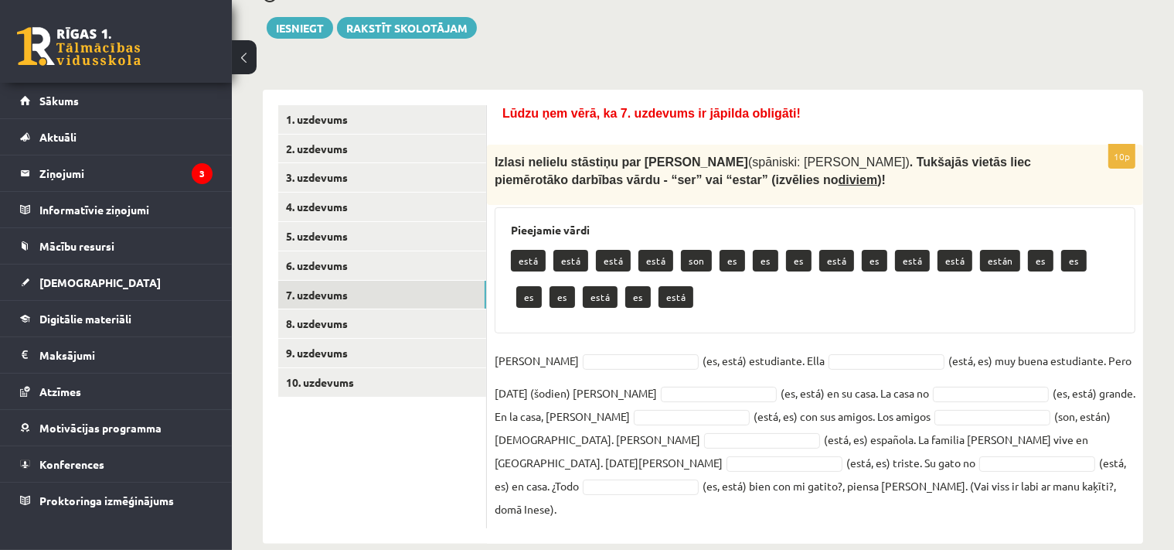
click at [564, 354] on body "0 Dāvanas 227 mP 541 xp Uldis Piesis Sākums Aktuāli Kā mācīties eSKOLĀ Kontakti…" at bounding box center [587, 79] width 1174 height 550
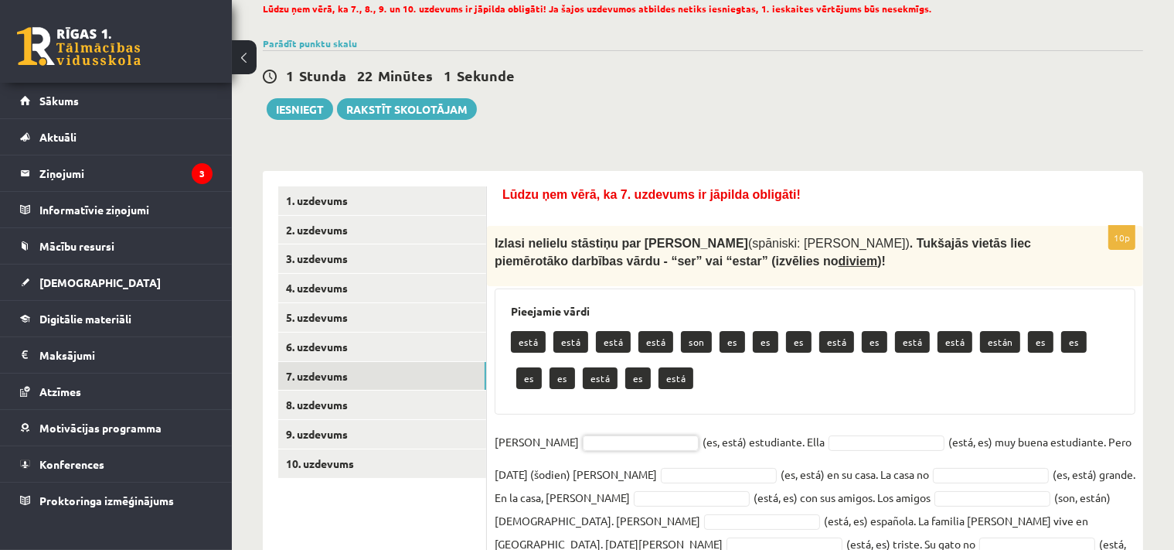
click at [659, 435] on body "0 Dāvanas 227 mP 541 xp Uldis Piesis Sākums Aktuāli Kā mācīties eSKOLĀ Kontakti…" at bounding box center [587, 161] width 1174 height 550
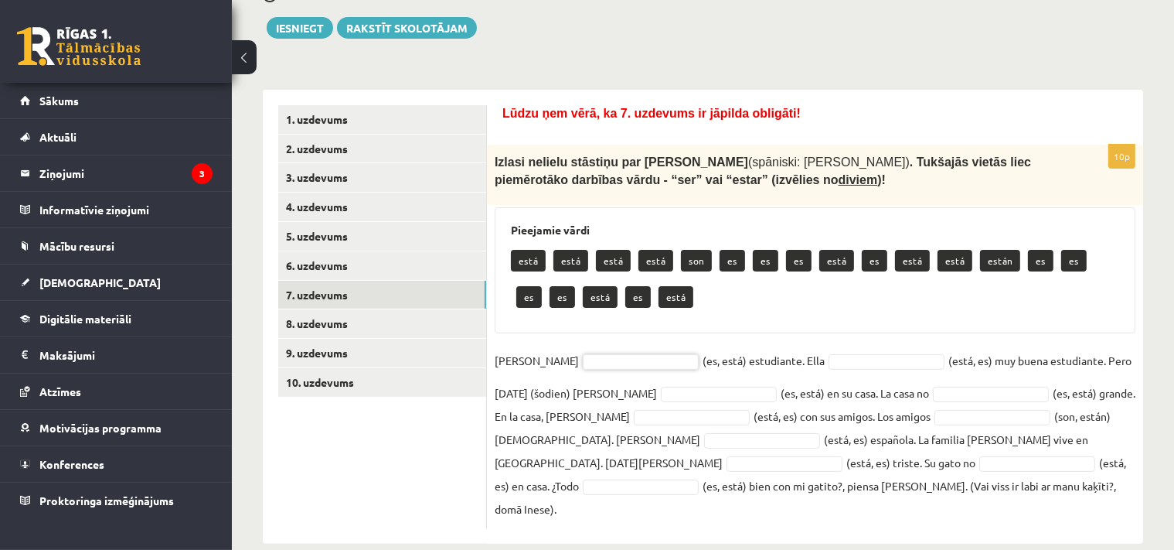
drag, startPoint x: 738, startPoint y: 258, endPoint x: 710, endPoint y: 294, distance: 44.7
click at [737, 258] on div "está está está está son es es es está es está está están es es es es está es es…" at bounding box center [815, 280] width 608 height 73
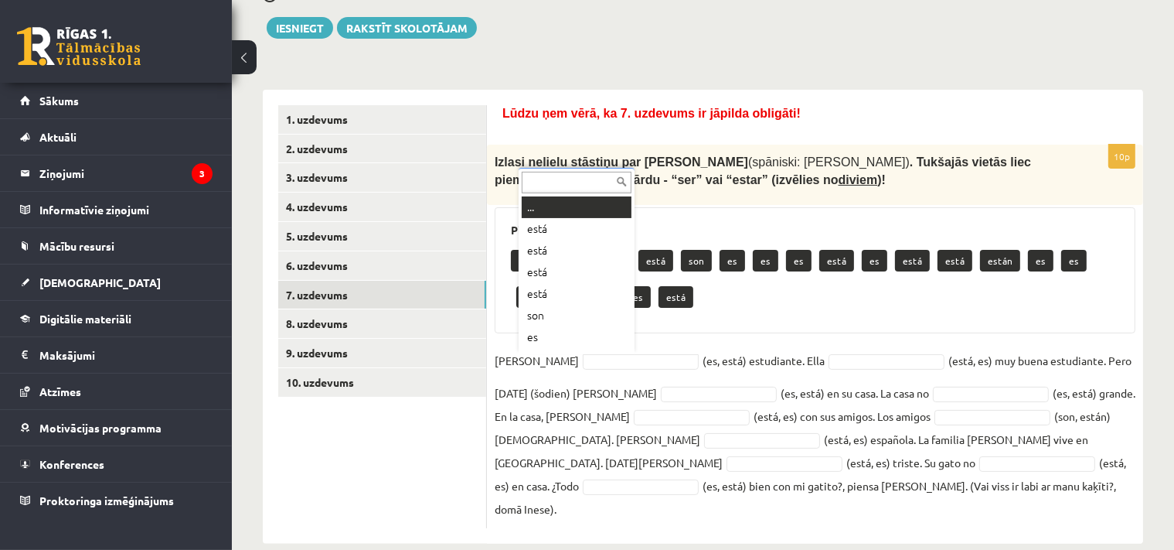
click at [605, 354] on body "0 Dāvanas 227 mP 541 xp Uldis Piesis Sākums Aktuāli Kā mācīties eSKOLĀ Kontakti…" at bounding box center [587, 79] width 1174 height 550
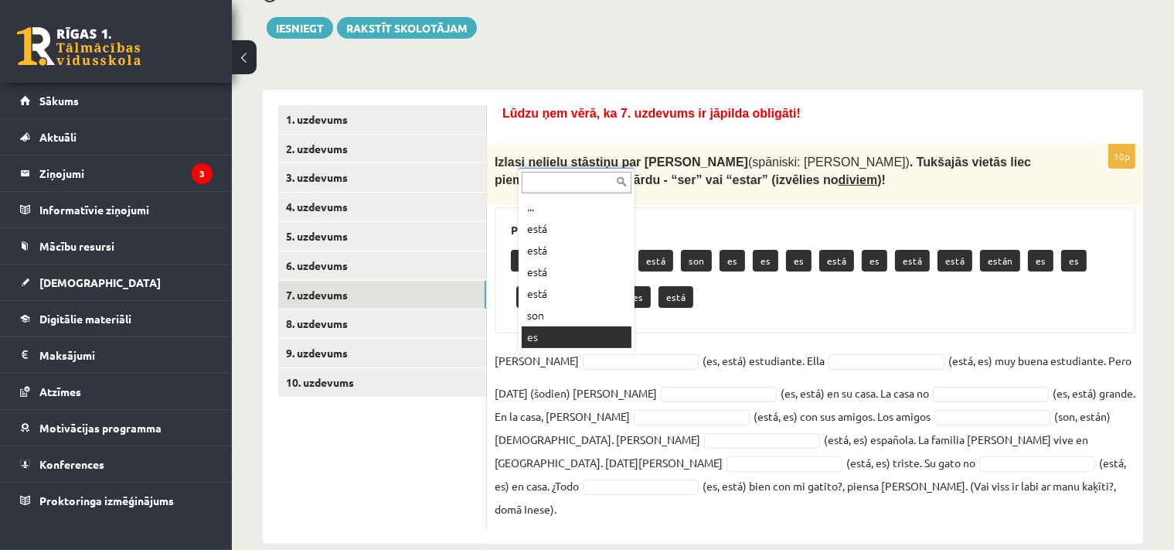
scroll to position [19, 0]
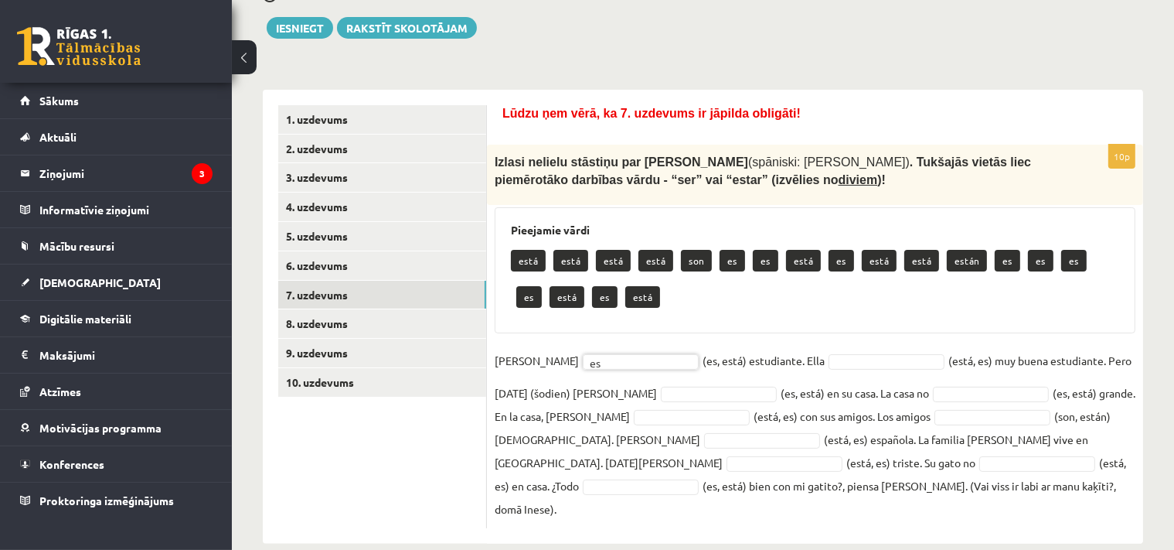
click at [605, 354] on body "0 Dāvanas 227 mP 541 xp Uldis Piesis Sākums Aktuāli Kā mācīties eSKOLĀ Kontakti…" at bounding box center [587, 79] width 1174 height 550
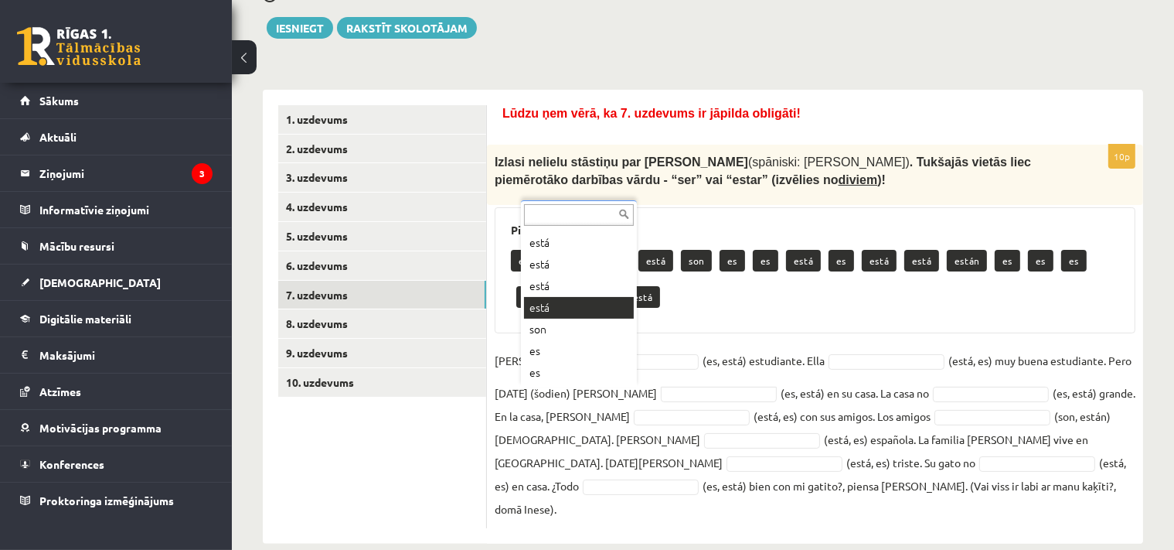
drag, startPoint x: 552, startPoint y: 307, endPoint x: 566, endPoint y: 323, distance: 21.4
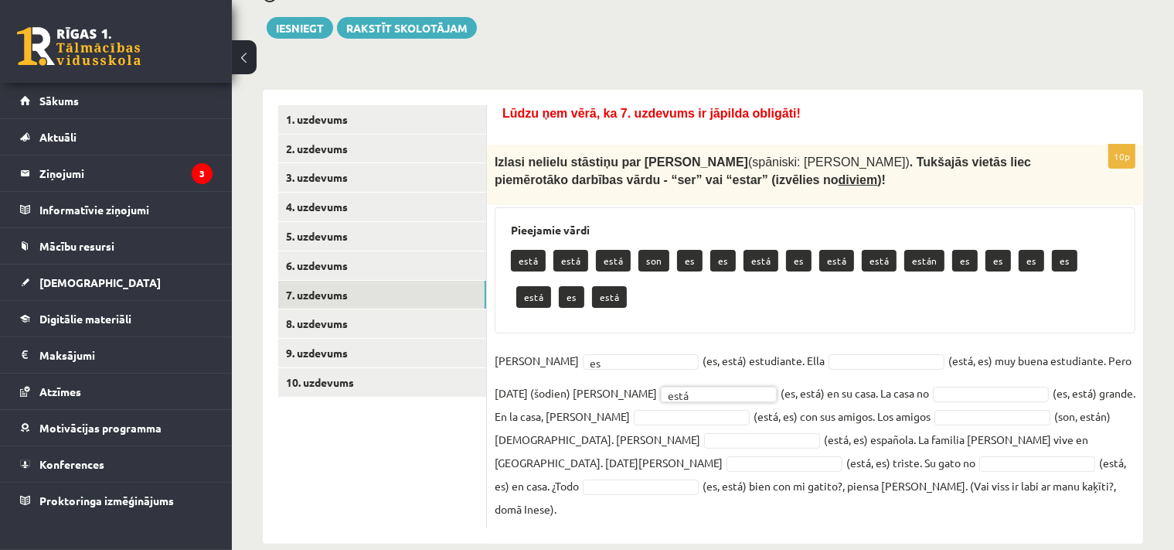
click at [786, 354] on body "0 Dāvanas 227 mP 541 xp Uldis Piesis Sākums Aktuāli Kā mācīties eSKOLĀ Kontakti…" at bounding box center [587, 79] width 1174 height 550
click at [829, 354] on body "0 Dāvanas 227 mP 541 xp Uldis Piesis Sākums Aktuāli Kā mācīties eSKOLĀ Kontakti…" at bounding box center [587, 79] width 1174 height 550
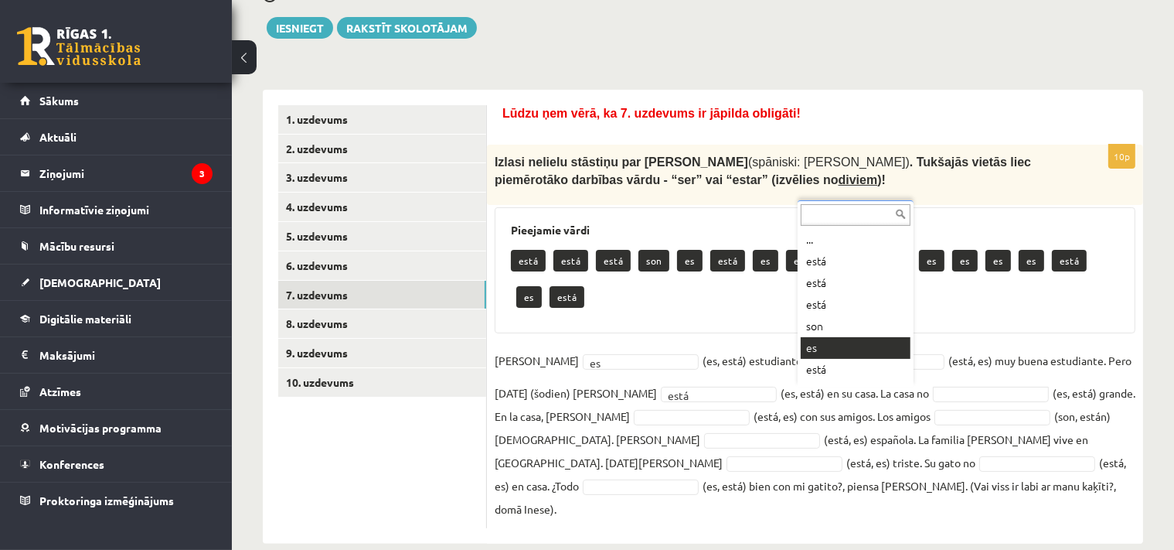
scroll to position [159, 0]
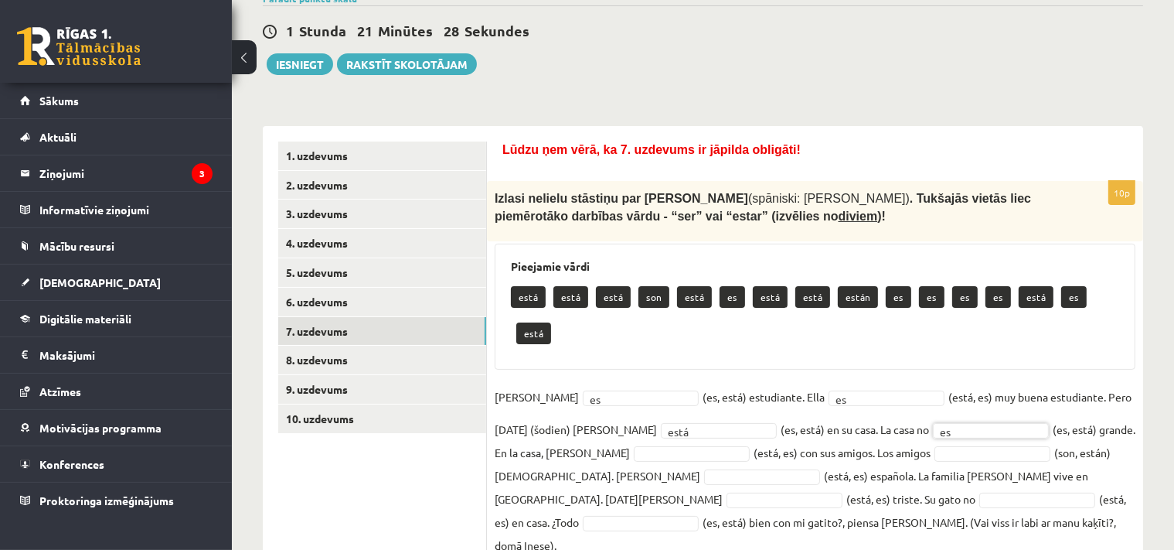
click at [594, 390] on body "0 Dāvanas 227 mP 541 xp Uldis Piesis Sākums Aktuāli Kā mācīties eSKOLĀ Kontakti…" at bounding box center [587, 116] width 1174 height 550
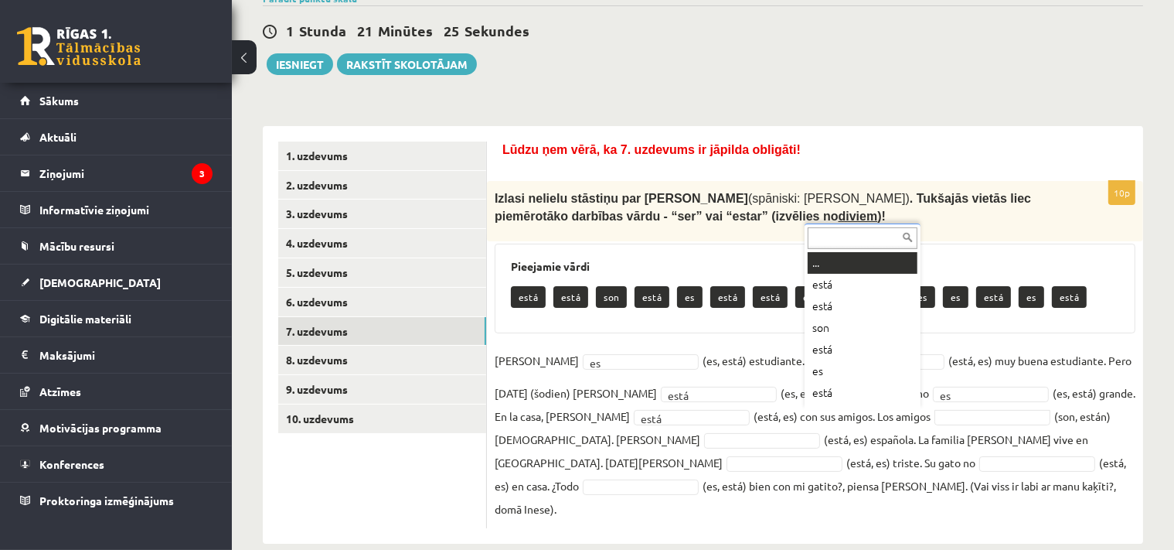
click at [835, 390] on body "0 Dāvanas 227 mP 541 xp Uldis Piesis Sākums Aktuāli Kā mācīties eSKOLĀ Kontakti…" at bounding box center [587, 116] width 1174 height 550
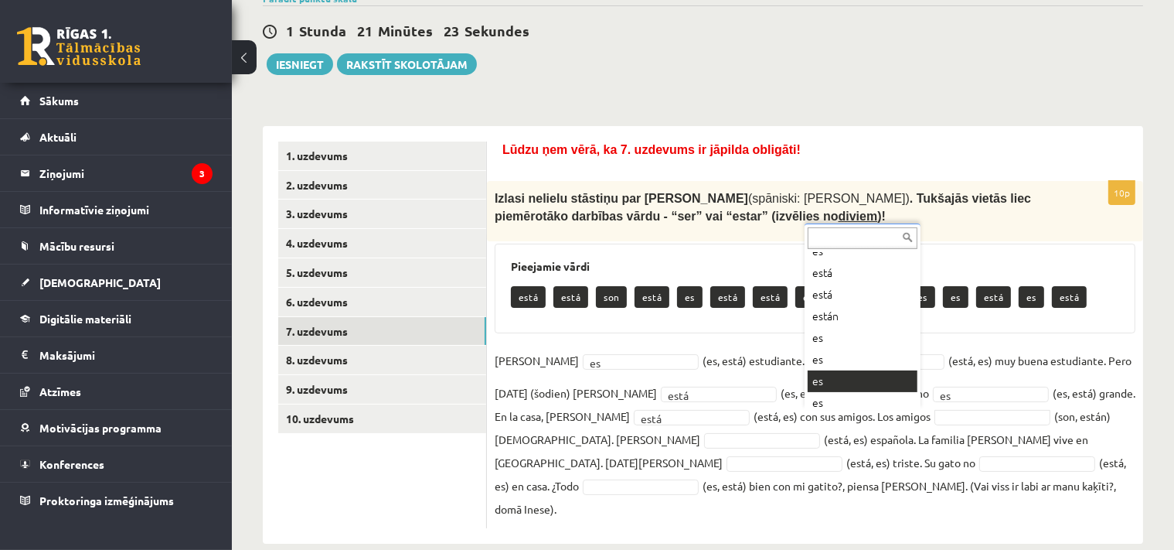
scroll to position [2, 0]
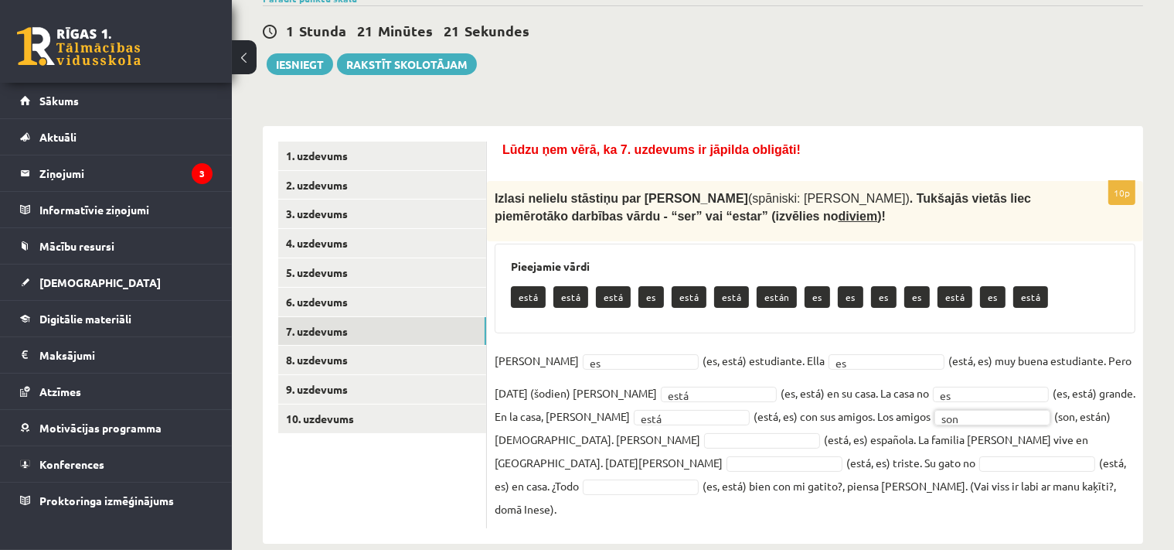
click at [594, 390] on body "0 Dāvanas 227 mP 541 xp Uldis Piesis Sākums Aktuāli Kā mācīties eSKOLĀ Kontakti…" at bounding box center [587, 116] width 1174 height 550
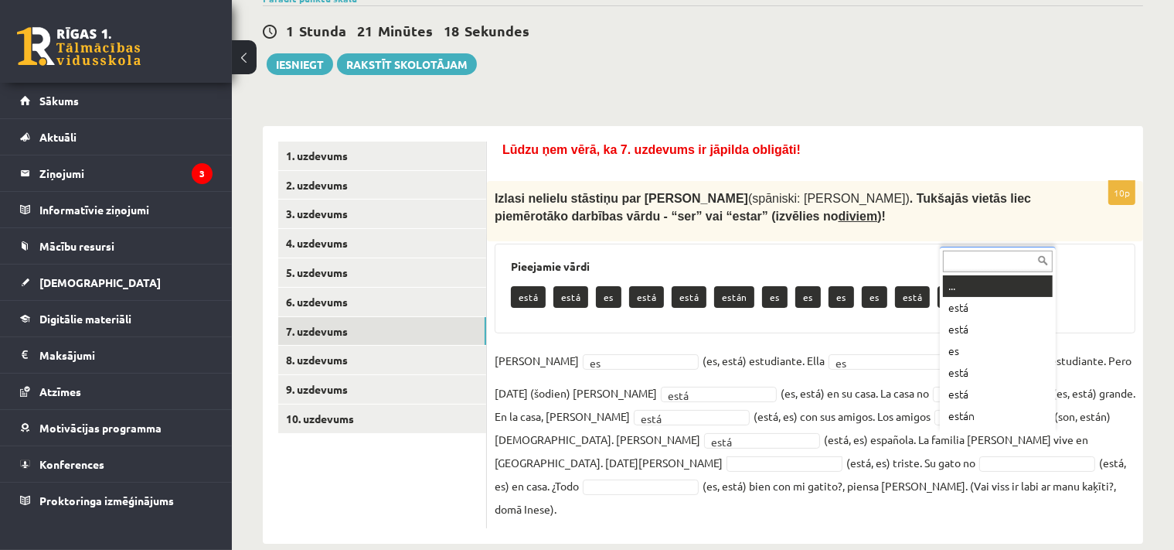
click at [982, 390] on body "0 Dāvanas 227 mP 541 xp Uldis Piesis Sākums Aktuāli Kā mācīties eSKOLĀ Kontakti…" at bounding box center [587, 116] width 1174 height 550
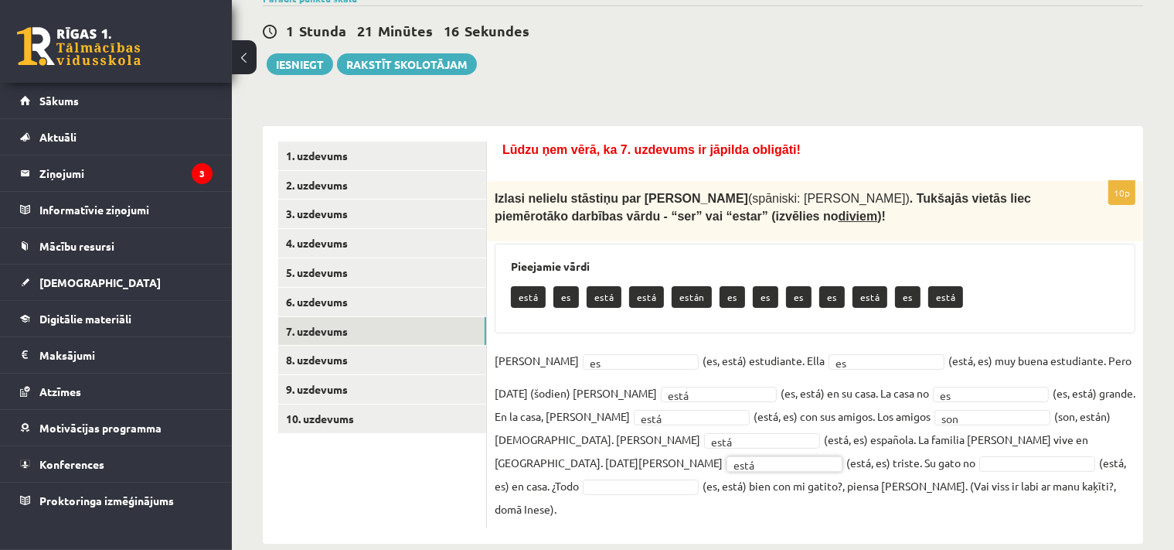
click at [556, 390] on body "0 Dāvanas 227 mP 541 xp Uldis Piesis Sākums Aktuāli Kā mācīties eSKOLĀ Kontakti…" at bounding box center [587, 116] width 1174 height 550
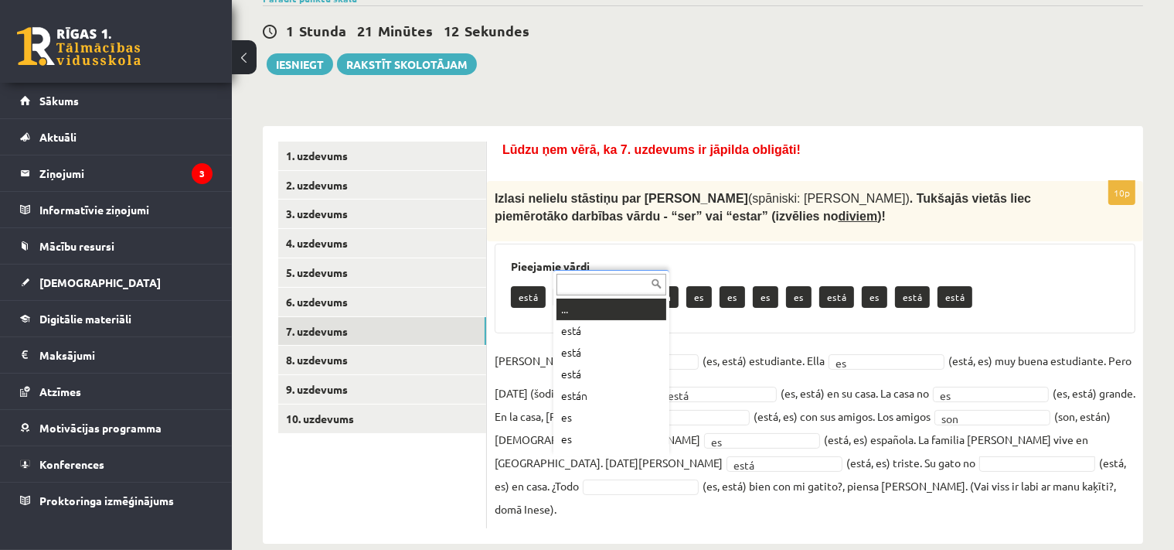
click at [625, 390] on body "0 Dāvanas 227 mP 541 xp Uldis Piesis Sākums Aktuāli Kā mācīties eSKOLĀ Kontakti…" at bounding box center [587, 116] width 1174 height 550
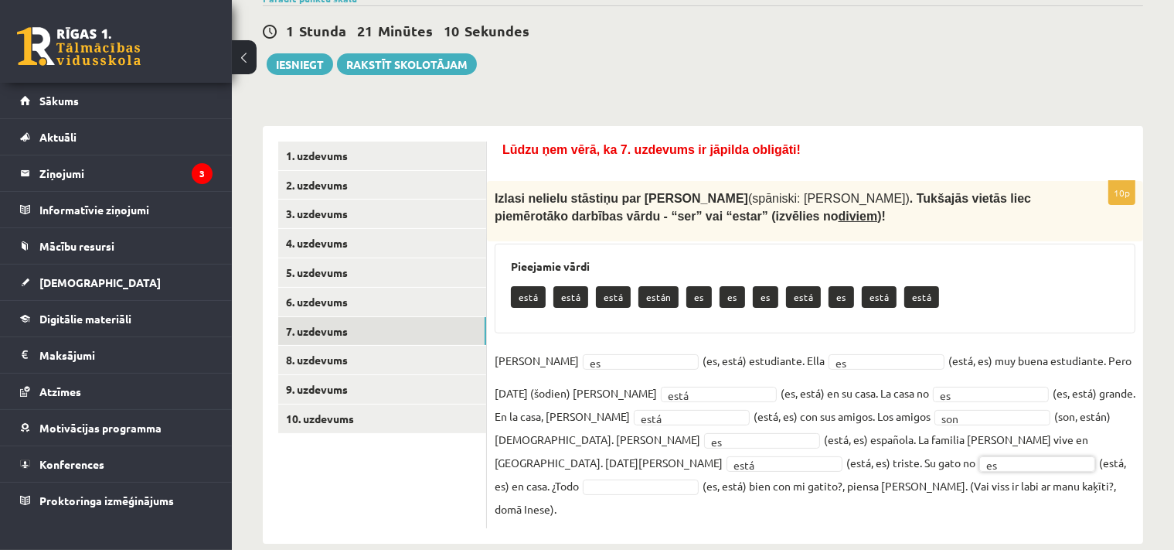
click at [821, 470] on fieldset "Inés es ** (es, está) estudiante. Ella es ** (está, es) muy buena estudiante. P…" at bounding box center [815, 435] width 641 height 172
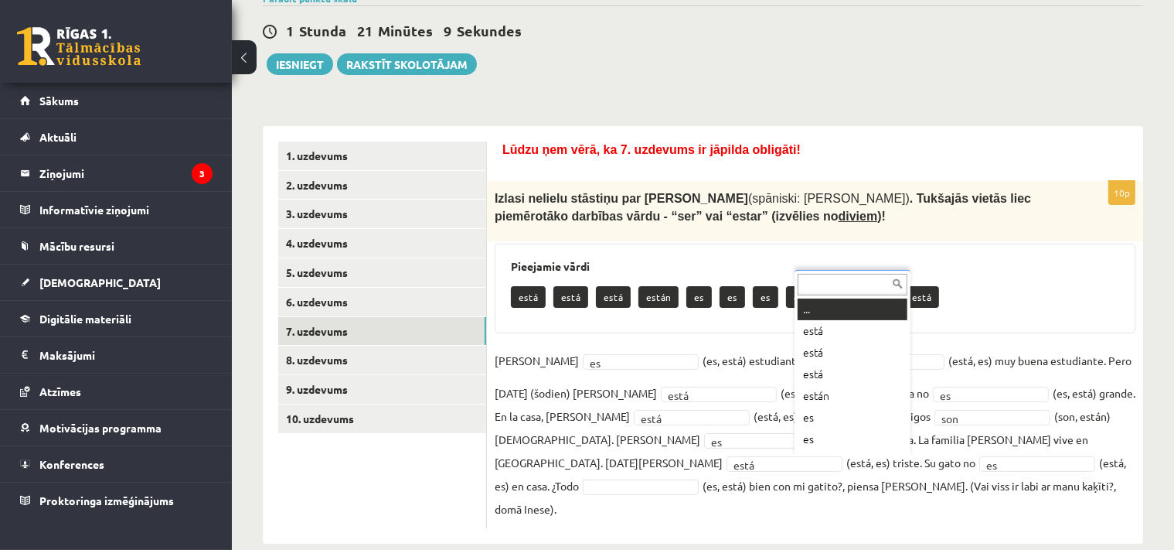
click at [821, 390] on body "0 Dāvanas 227 mP 541 xp Uldis Piesis Sākums Aktuāli Kā mācīties eSKOLĀ Kontakti…" at bounding box center [587, 116] width 1174 height 550
drag, startPoint x: 818, startPoint y: 379, endPoint x: 756, endPoint y: 385, distance: 62.2
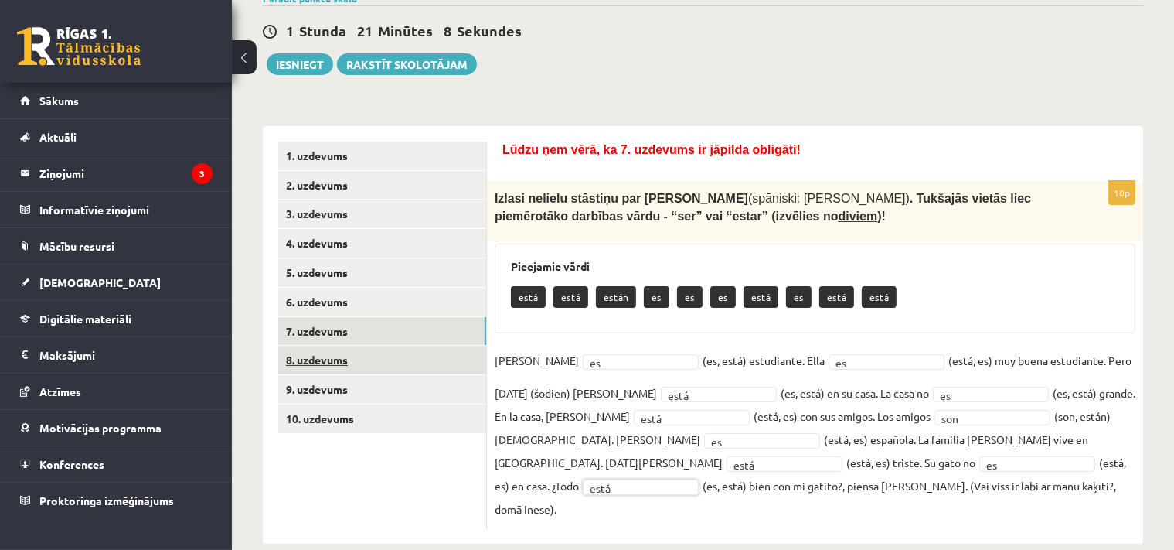
click at [338, 354] on link "8. uzdevums" at bounding box center [382, 360] width 208 height 29
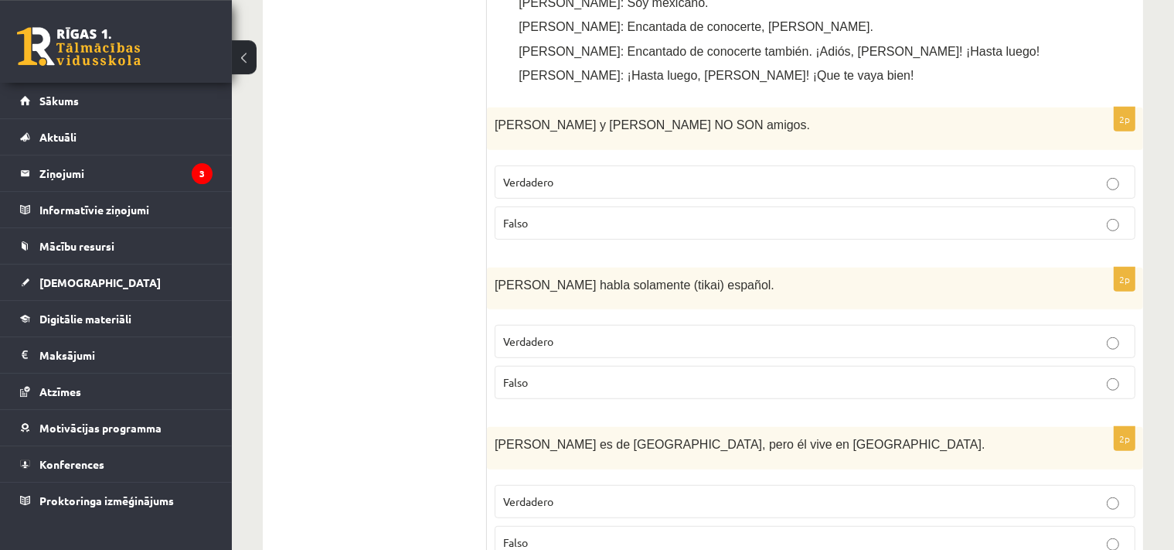
scroll to position [894, 0]
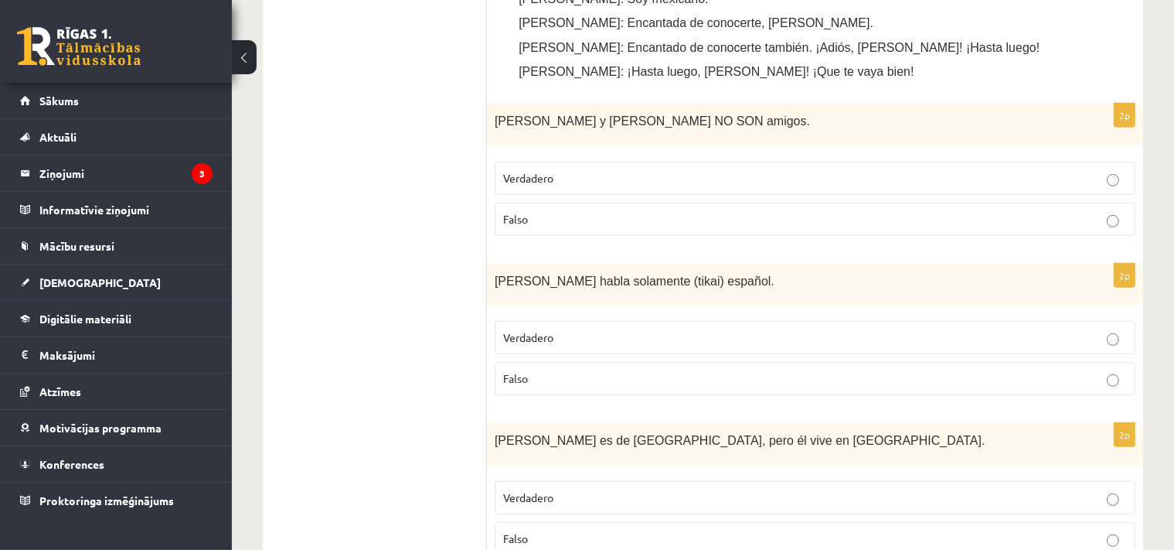
click at [570, 170] on p "Verdadero" at bounding box center [815, 178] width 624 height 16
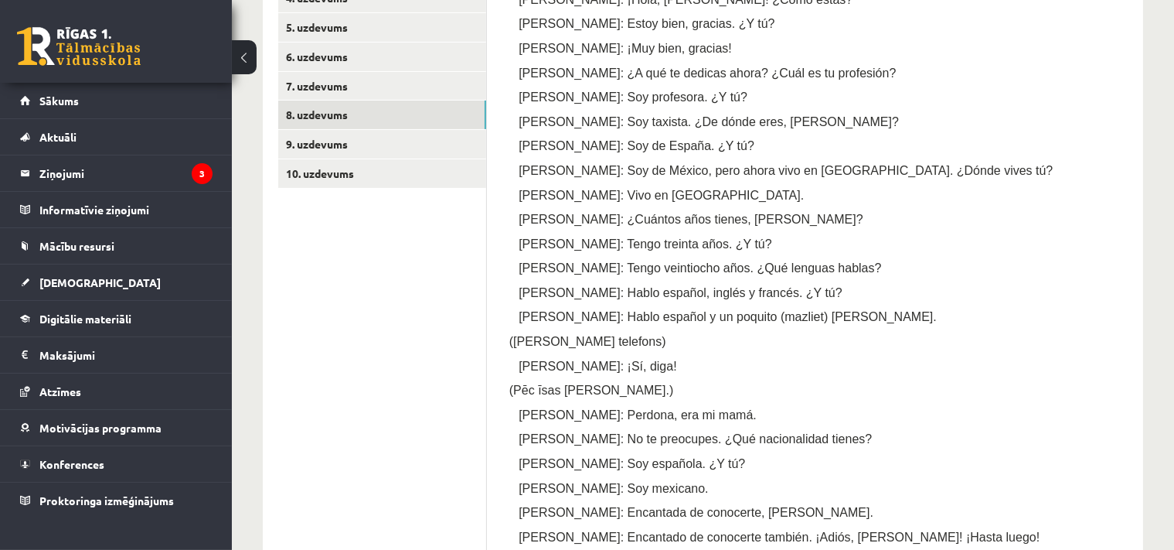
scroll to position [976, 0]
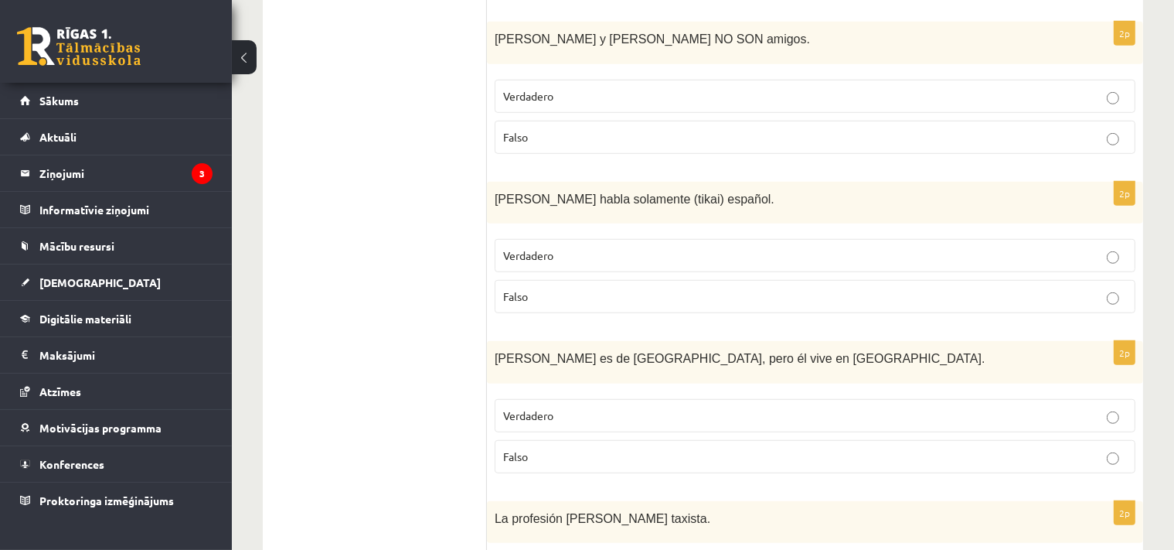
click at [564, 288] on p "Falso" at bounding box center [815, 296] width 624 height 16
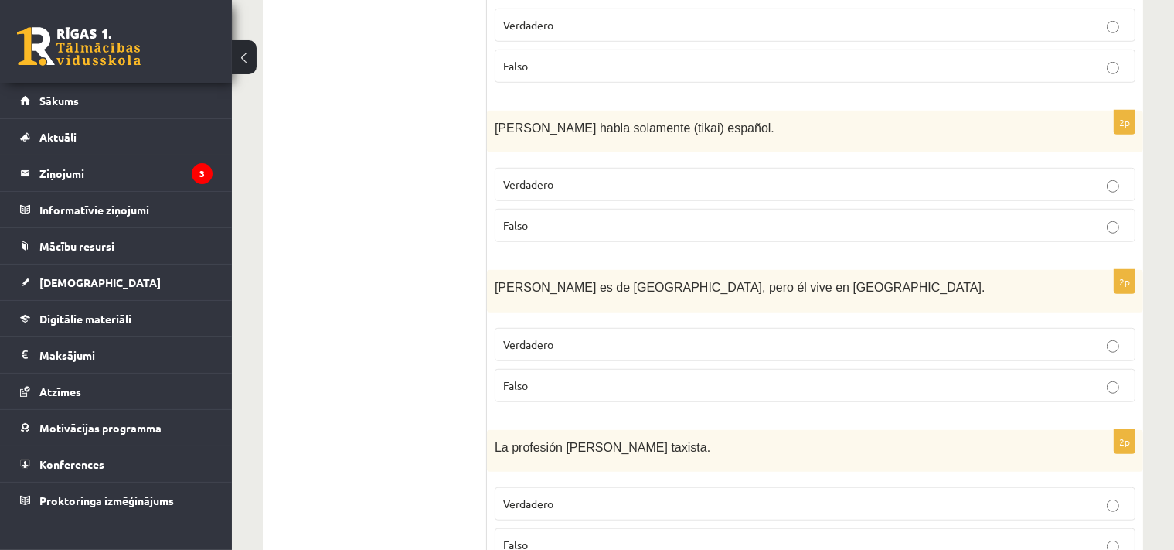
scroll to position [1139, 0]
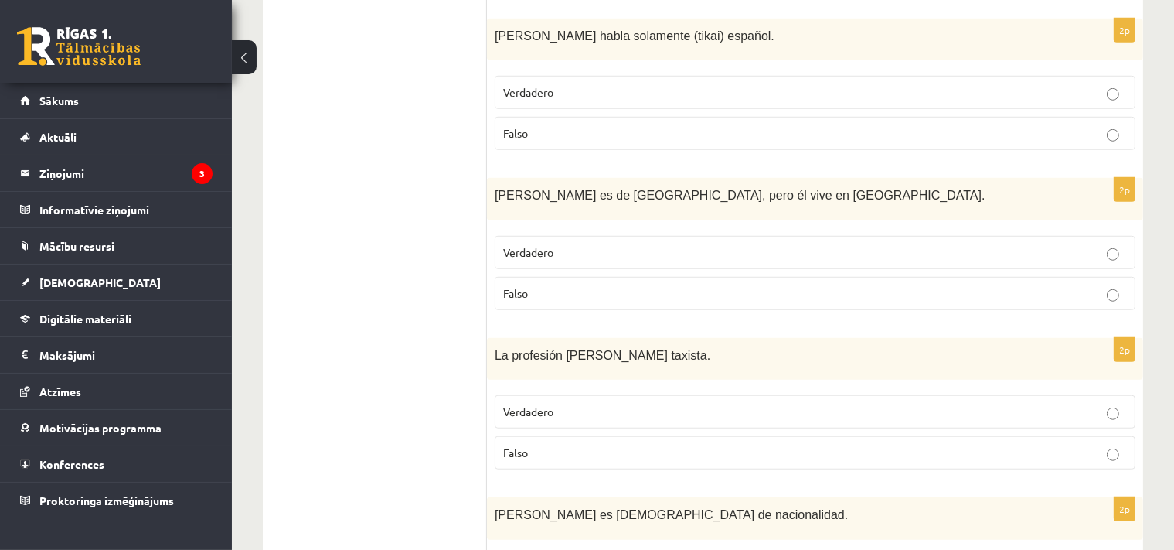
click at [562, 244] on p "Verdadero" at bounding box center [815, 252] width 624 height 16
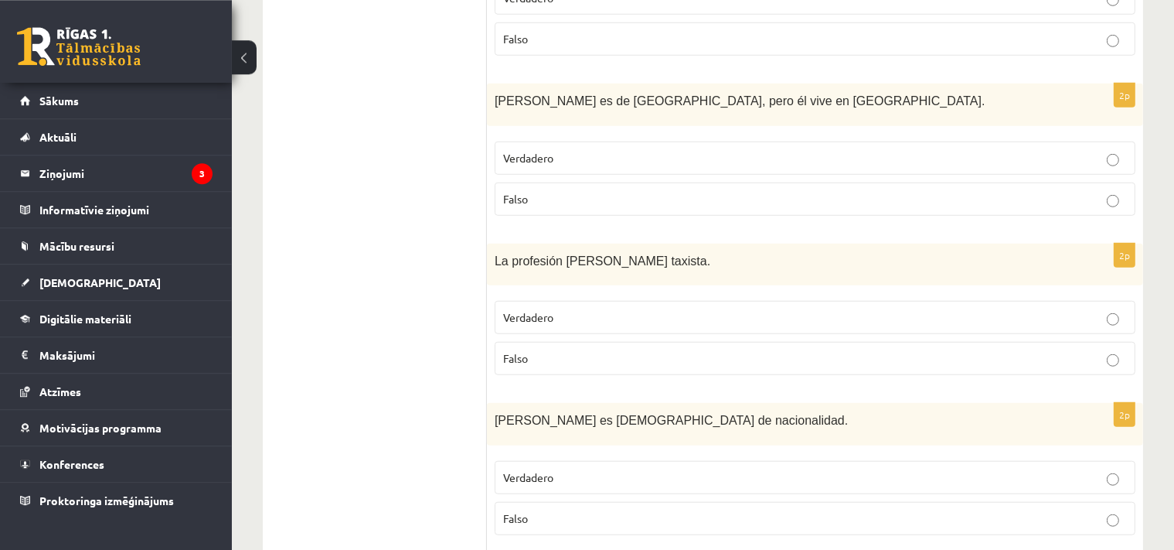
scroll to position [1302, 0]
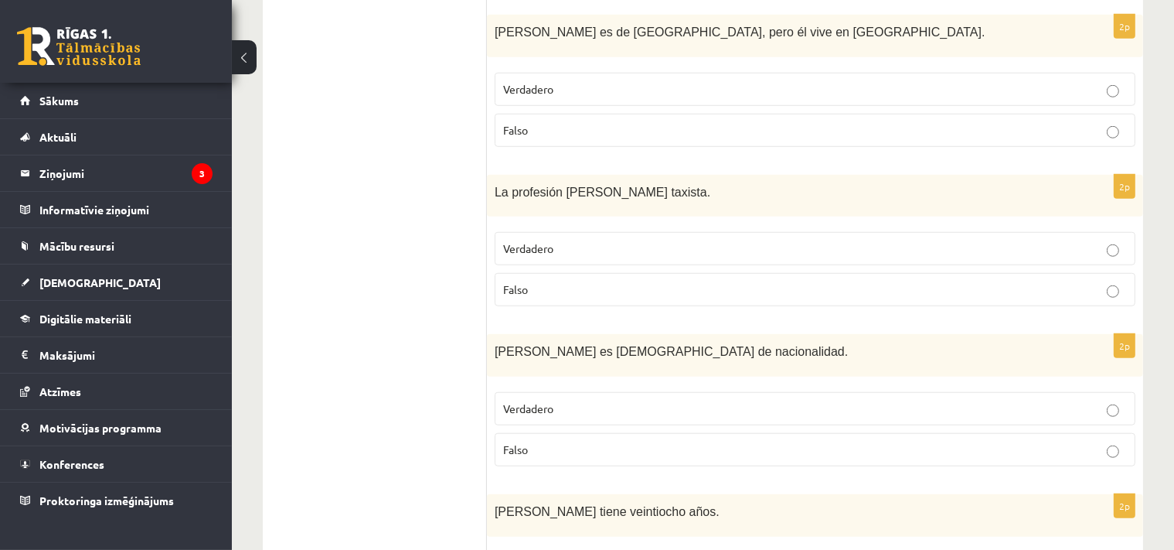
click at [552, 240] on p "Verdadero" at bounding box center [815, 248] width 624 height 16
click at [527, 282] on span "Falso" at bounding box center [515, 289] width 25 height 14
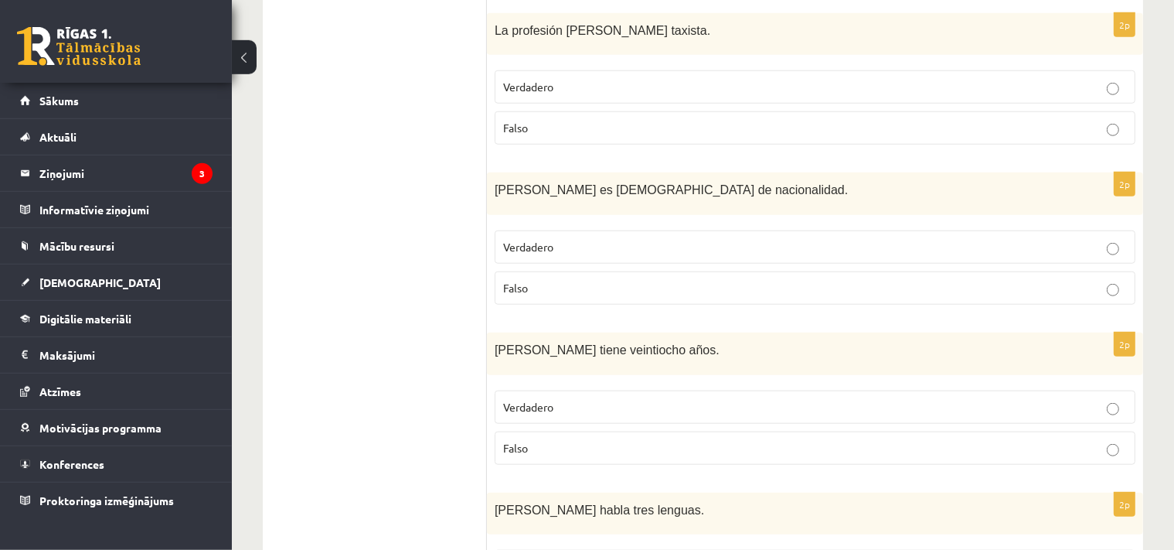
scroll to position [1466, 0]
drag, startPoint x: 594, startPoint y: 227, endPoint x: 428, endPoint y: 242, distance: 166.9
click at [595, 237] on p "Verdadero" at bounding box center [815, 245] width 624 height 16
click at [537, 237] on span "Verdadero" at bounding box center [528, 244] width 50 height 14
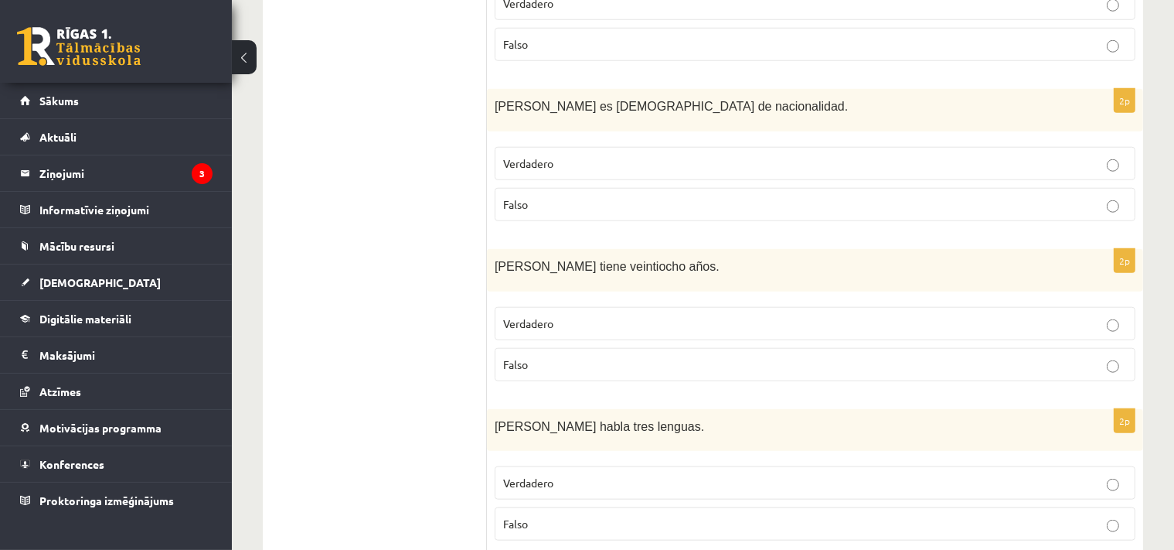
click at [543, 356] on p "Falso" at bounding box center [815, 364] width 624 height 16
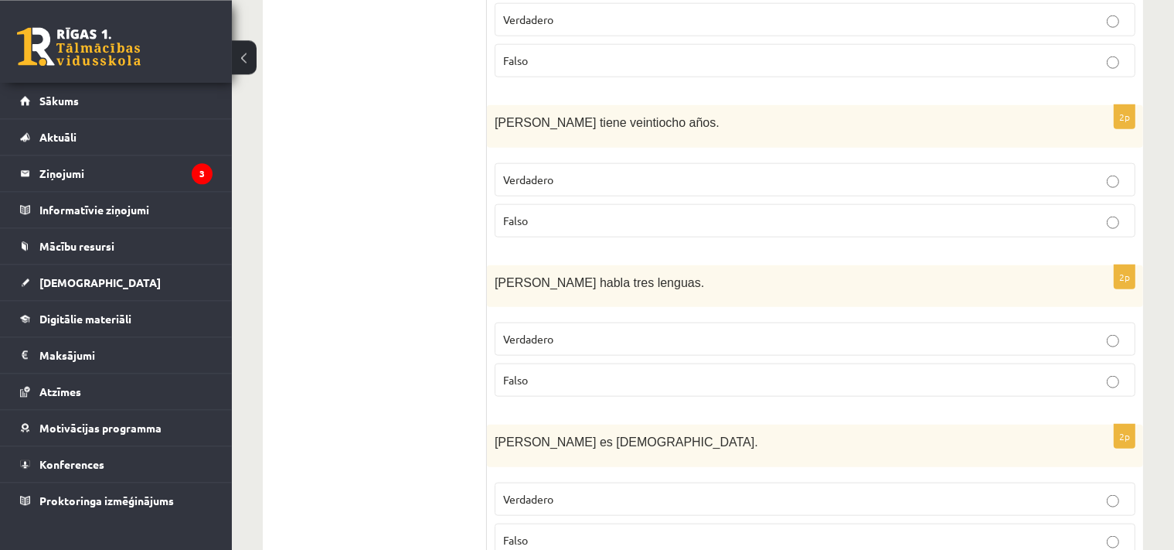
scroll to position [1792, 0]
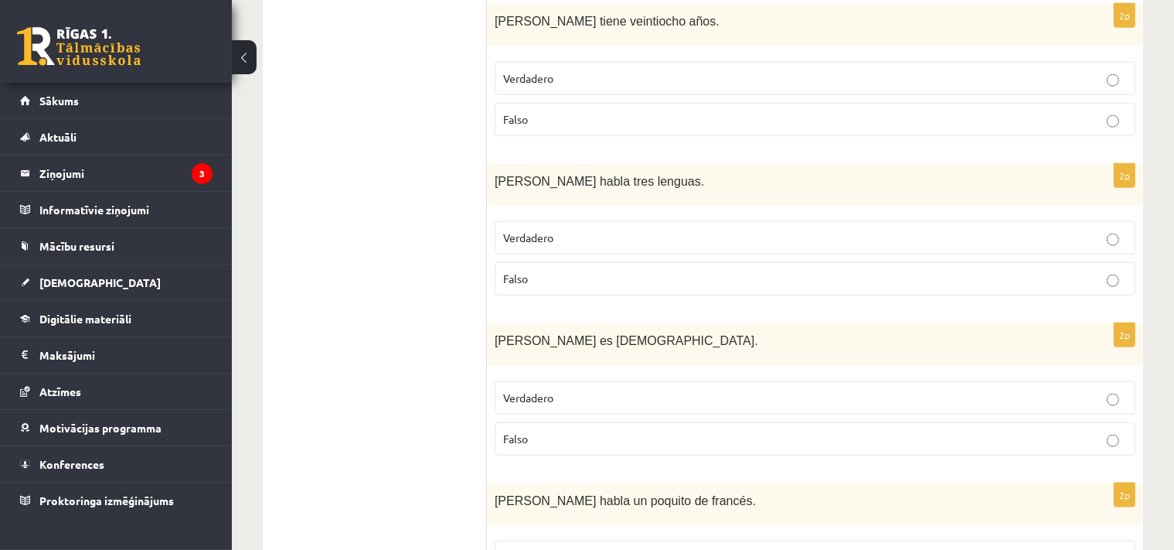
click at [552, 230] on span "Verdadero" at bounding box center [528, 237] width 50 height 14
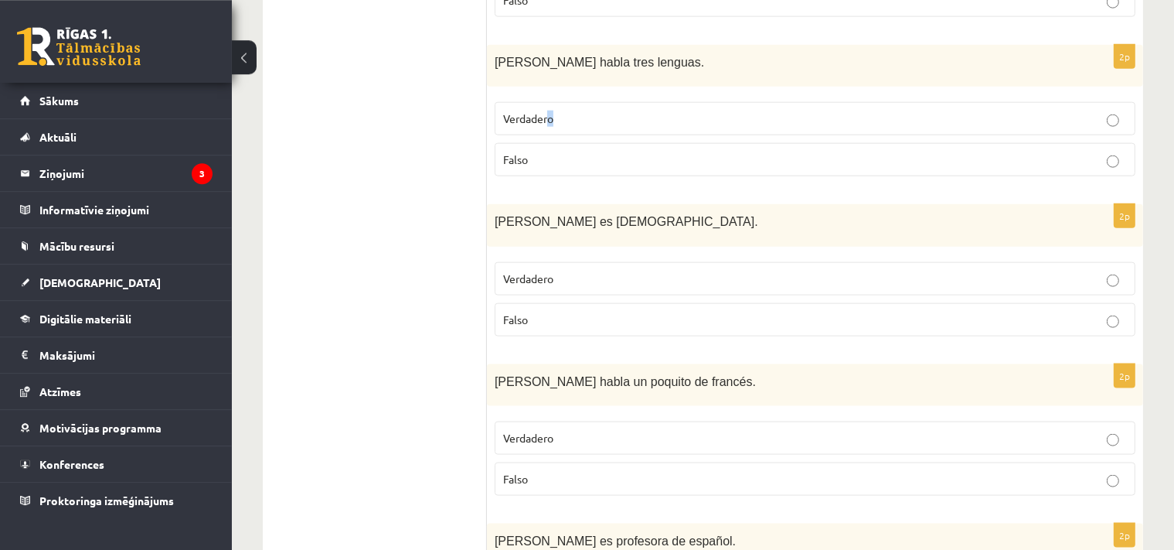
scroll to position [1955, 0]
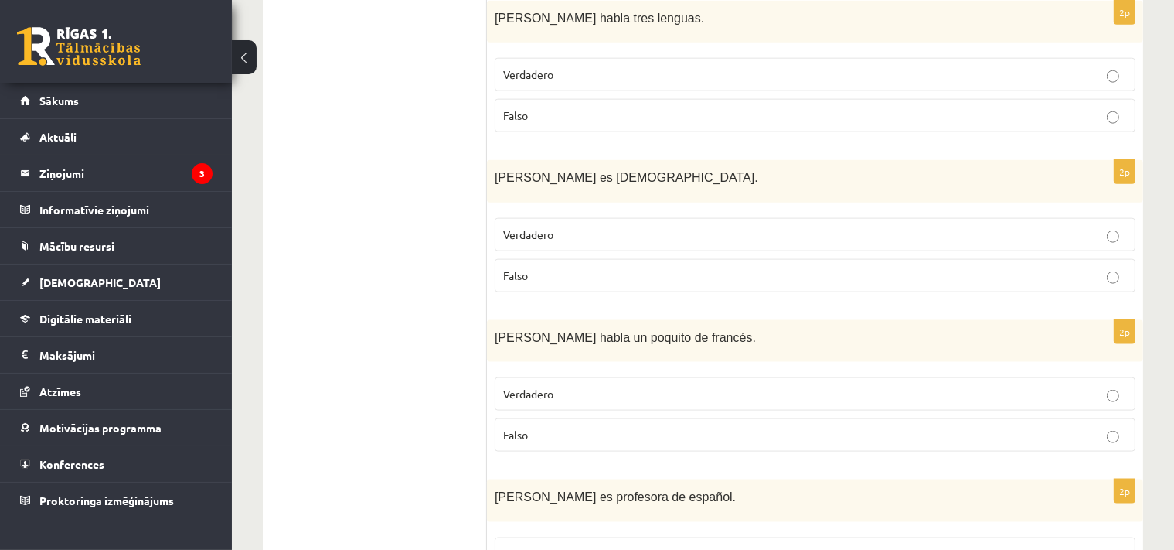
click at [543, 267] on p "Falso" at bounding box center [815, 275] width 624 height 16
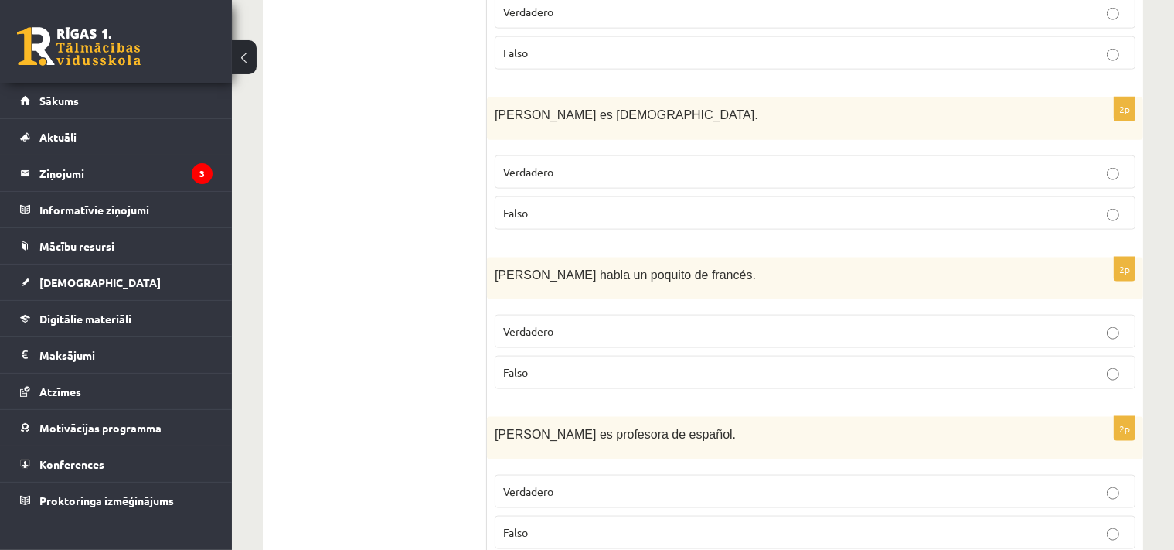
scroll to position [2047, 0]
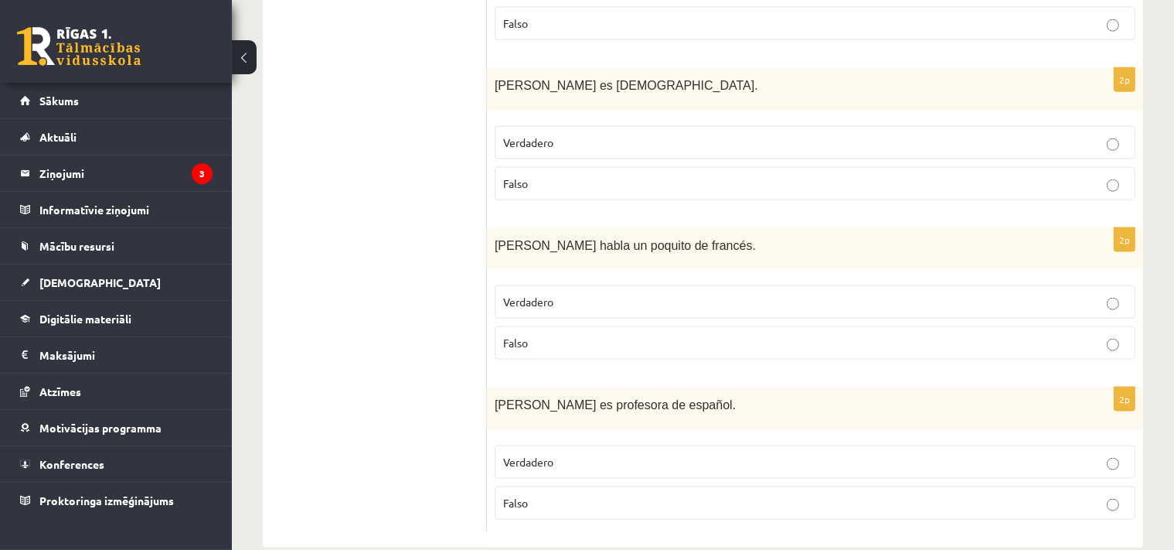
click at [549, 285] on label "Verdadero" at bounding box center [815, 301] width 641 height 33
click at [543, 455] on span "Verdadero" at bounding box center [528, 462] width 50 height 14
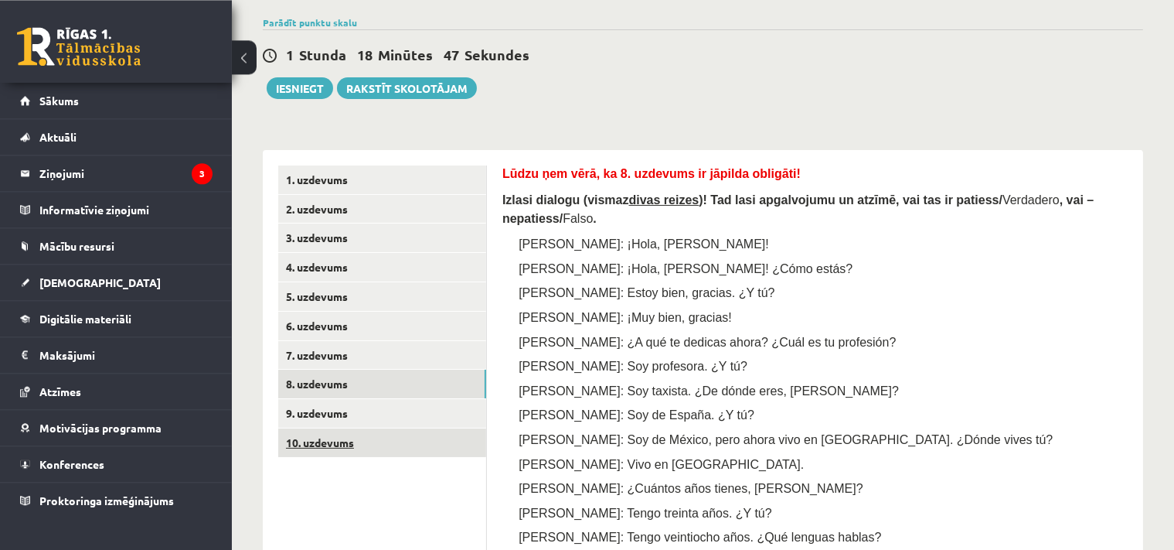
scroll to position [251, 0]
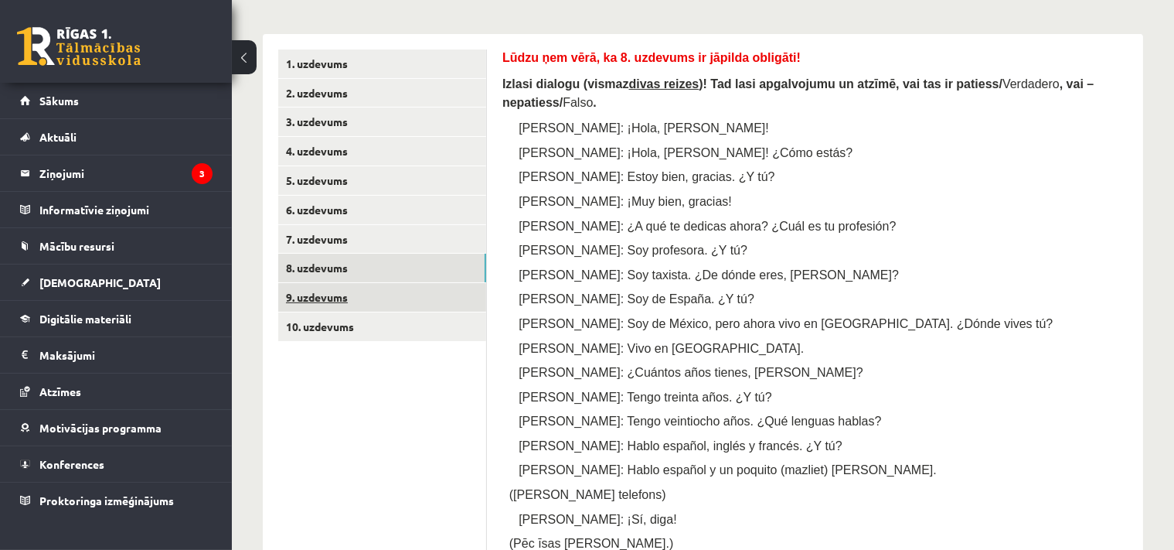
click at [321, 295] on link "9. uzdevums" at bounding box center [382, 297] width 208 height 29
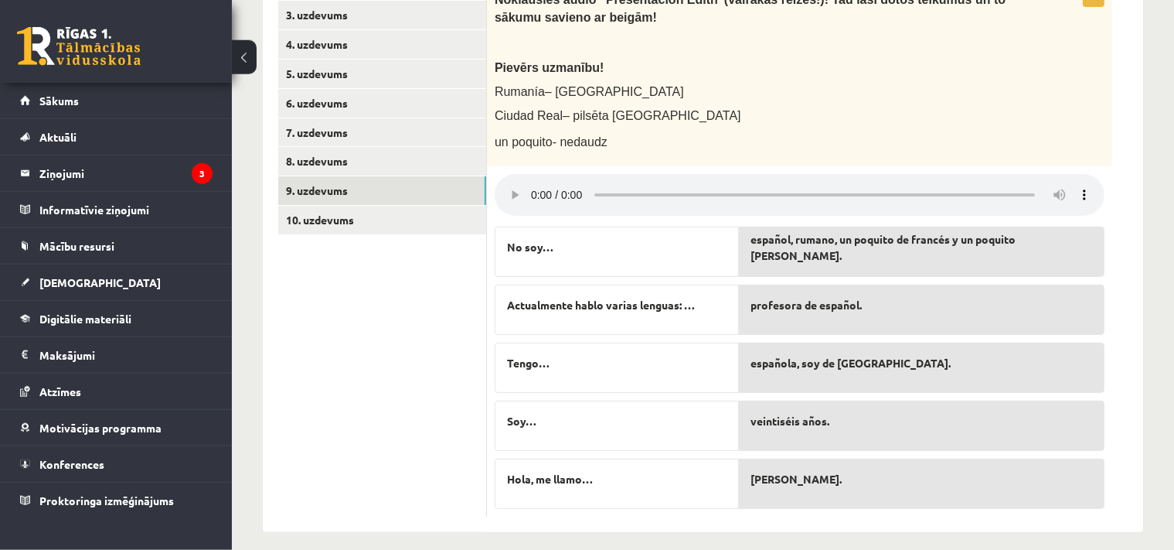
scroll to position [359, 0]
click at [345, 224] on link "10. uzdevums" at bounding box center [382, 219] width 208 height 29
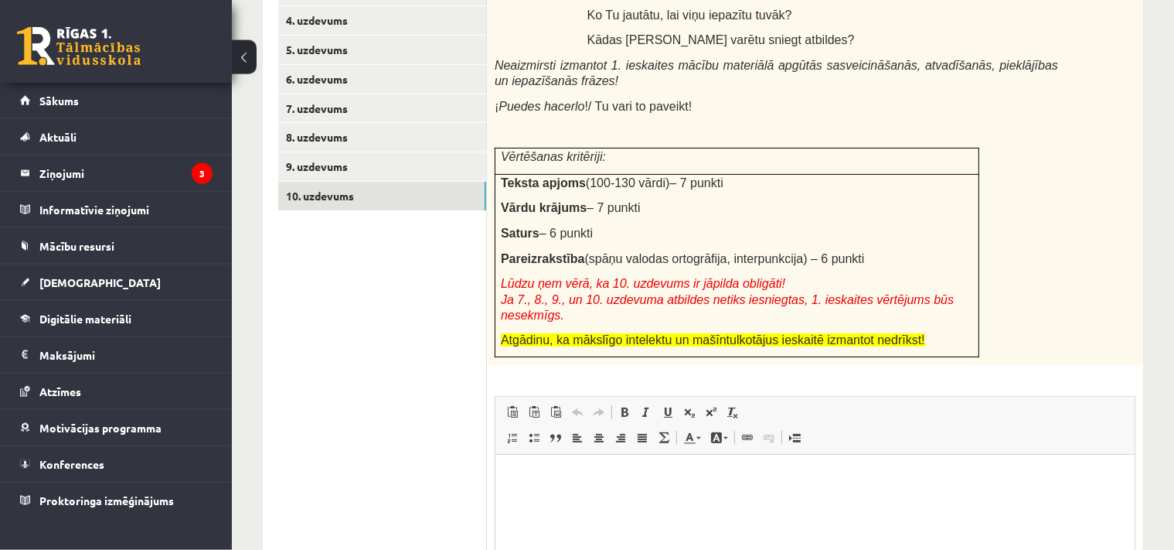
scroll to position [413, 0]
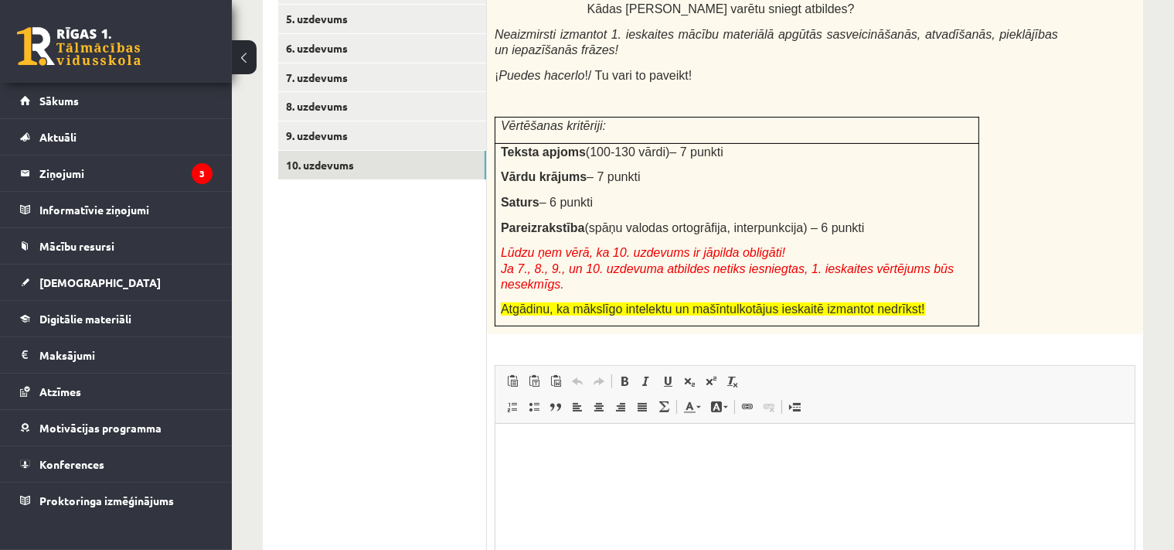
click at [567, 461] on html at bounding box center [814, 501] width 639 height 155
click at [542, 486] on html "**********" at bounding box center [814, 501] width 639 height 155
click at [595, 502] on p "**********" at bounding box center [814, 499] width 609 height 16
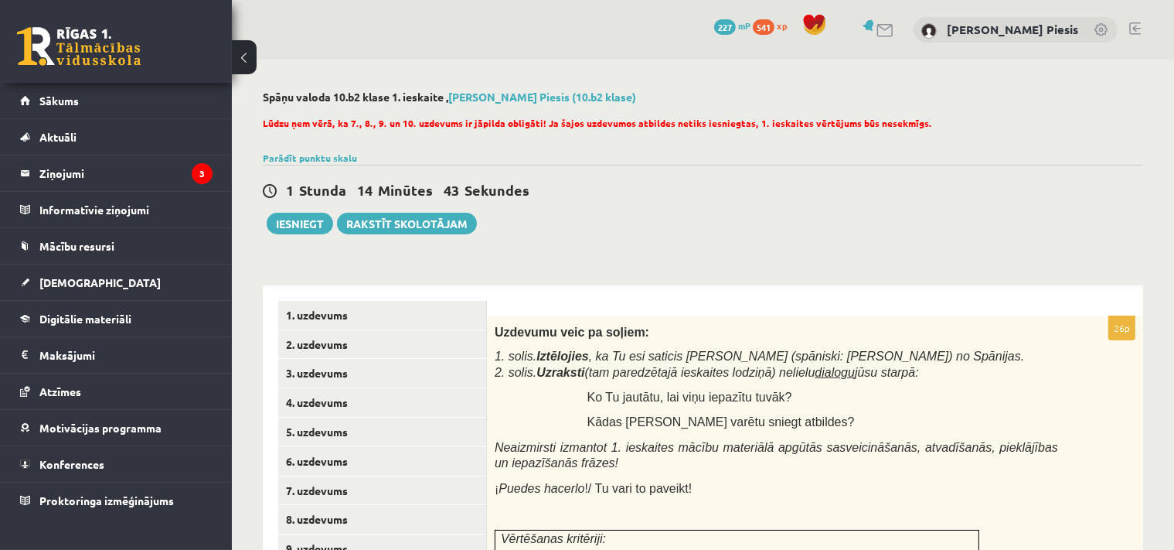
click at [688, 356] on span "1. solis. Iztēlojies , ka Tu esi saticis Manuelu (spāniski: Manuel) no Spānijas…" at bounding box center [760, 363] width 530 height 29
copy span "Manuelu"
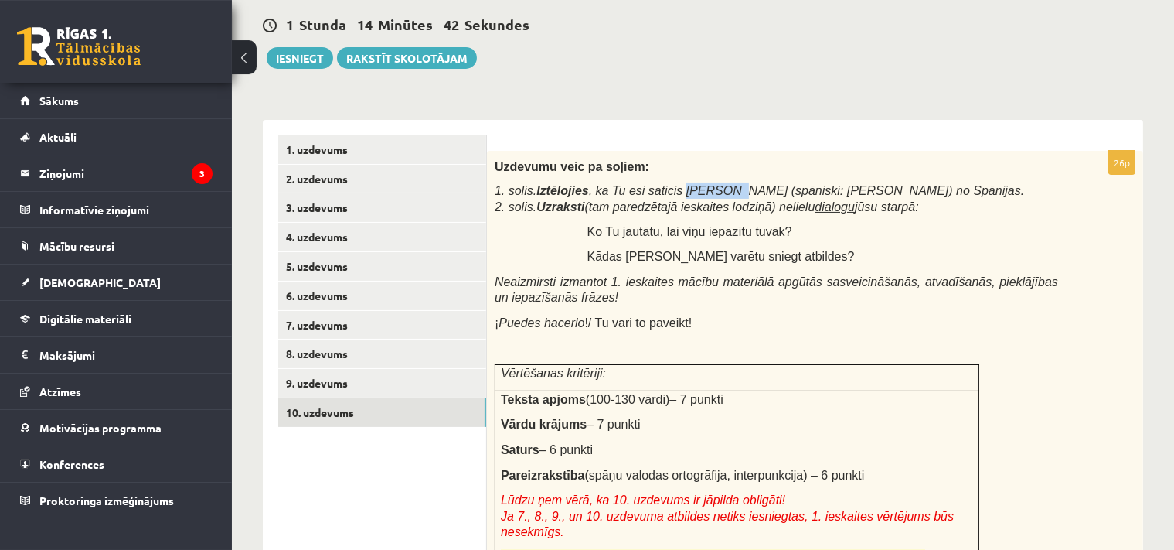
scroll to position [489, 0]
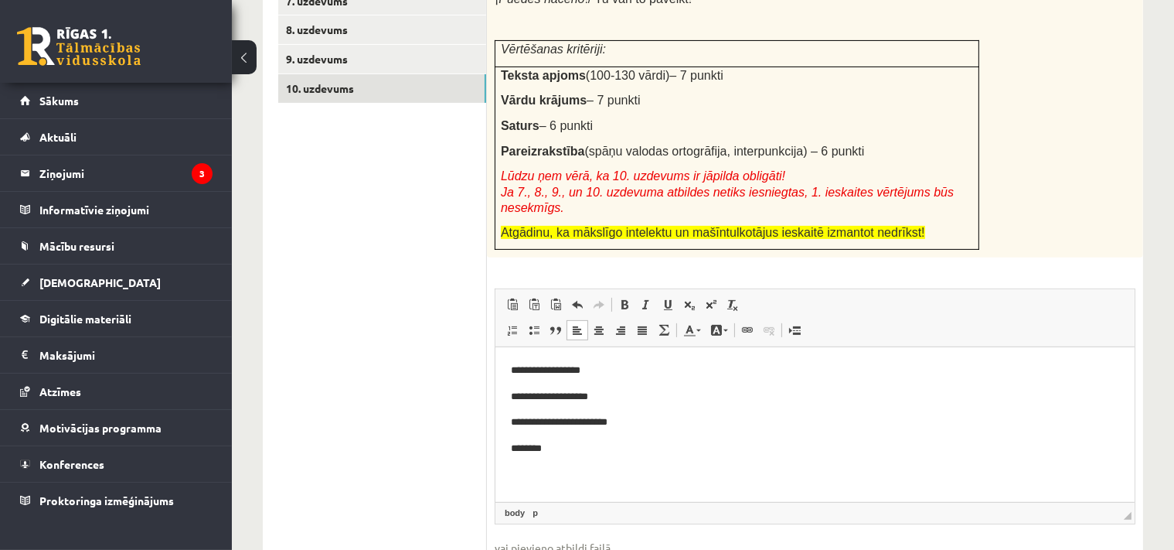
click at [567, 456] on html "**********" at bounding box center [814, 424] width 639 height 155
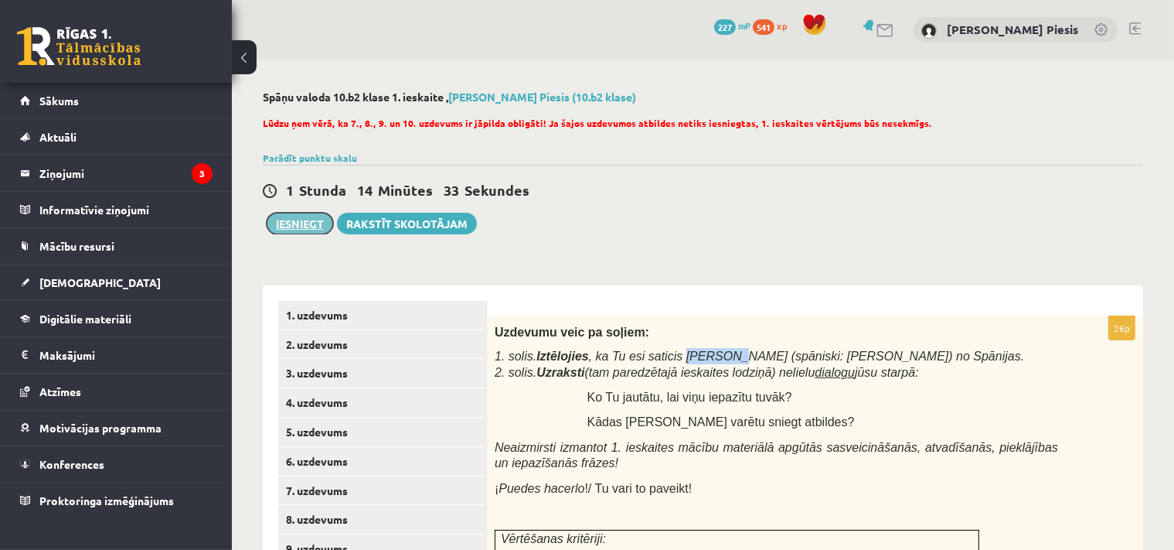
click at [304, 225] on button "Iesniegt" at bounding box center [300, 224] width 66 height 22
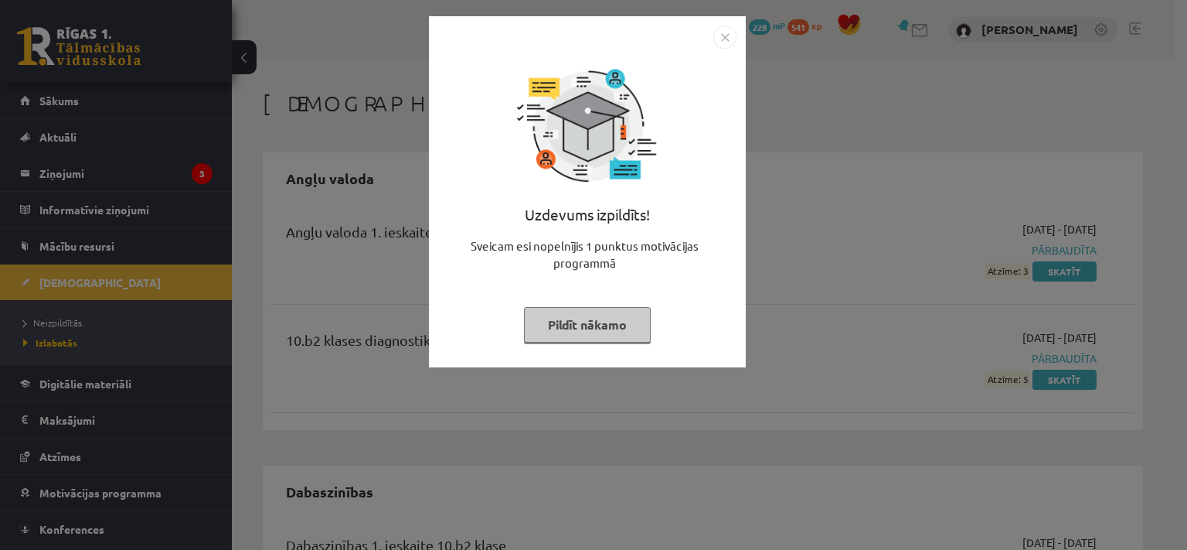
click at [726, 36] on img "Close" at bounding box center [725, 37] width 23 height 23
